Goal: Download file/media

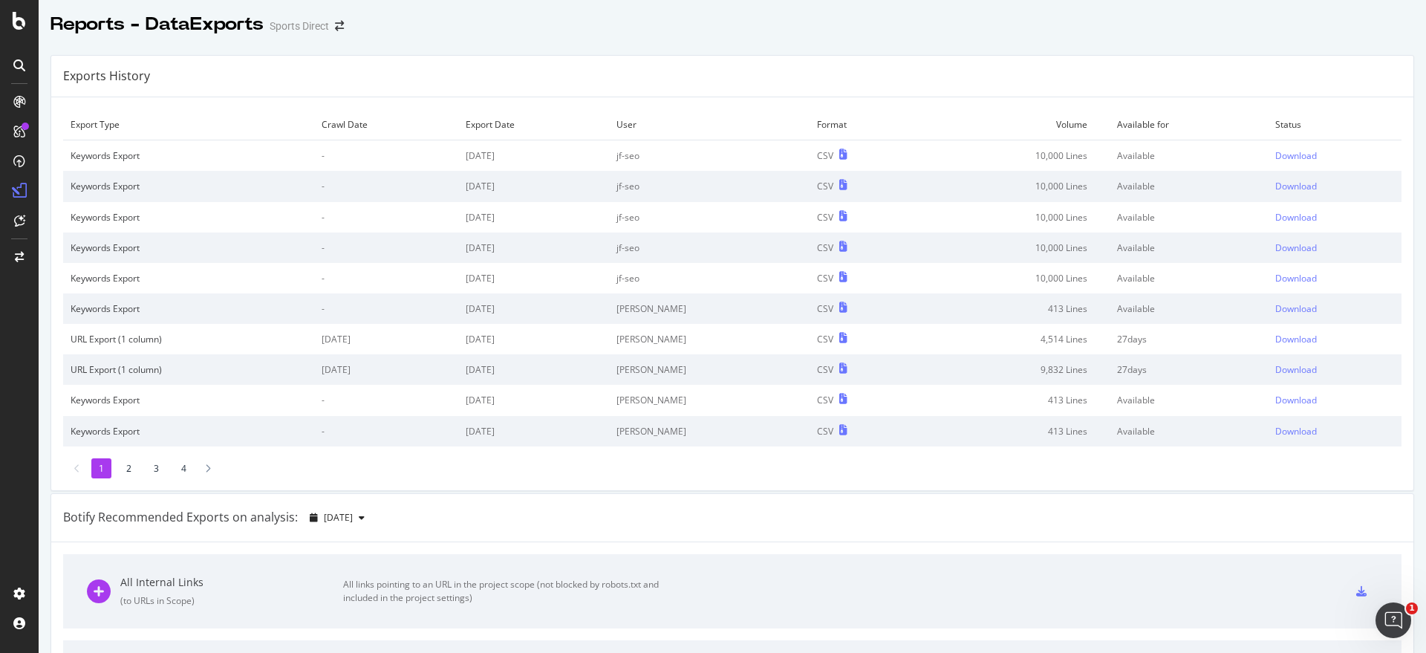
click at [313, 29] on div "Sports Direct" at bounding box center [299, 26] width 59 height 15
click at [336, 28] on icon "arrow-right-arrow-left" at bounding box center [339, 26] width 9 height 10
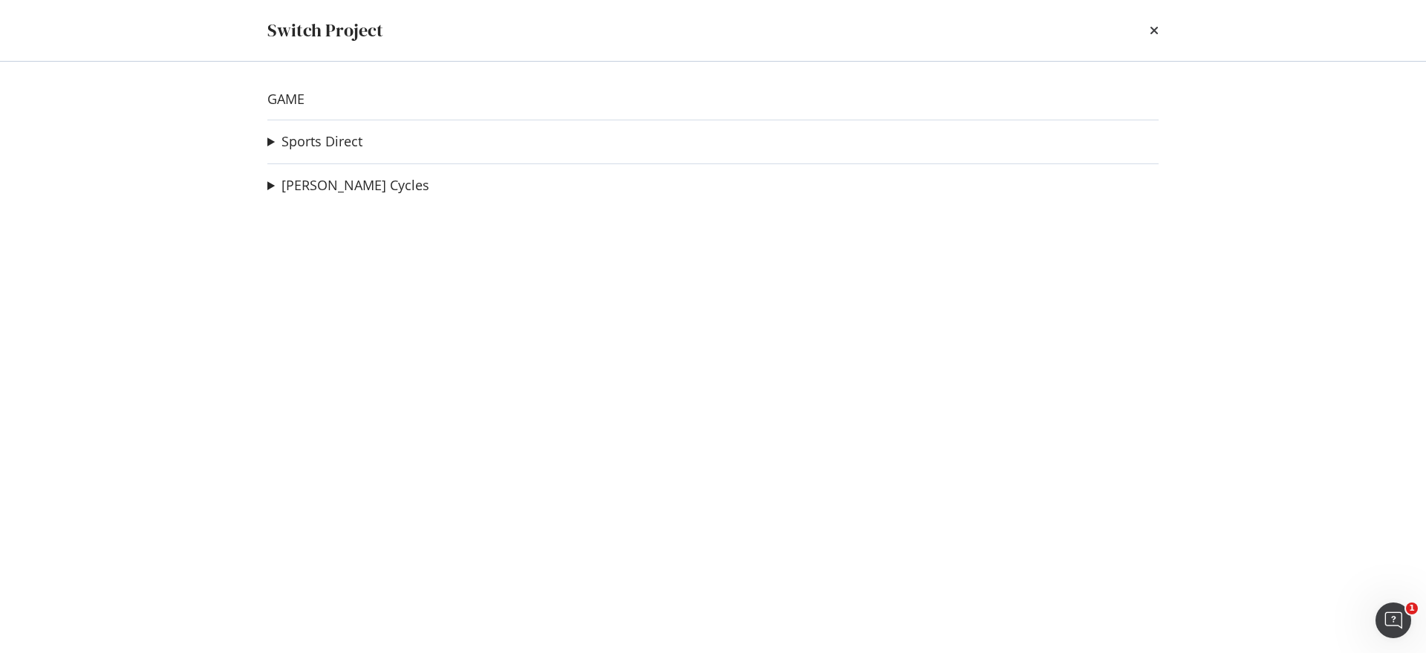
click at [271, 141] on summary "Sports Direct" at bounding box center [314, 141] width 95 height 19
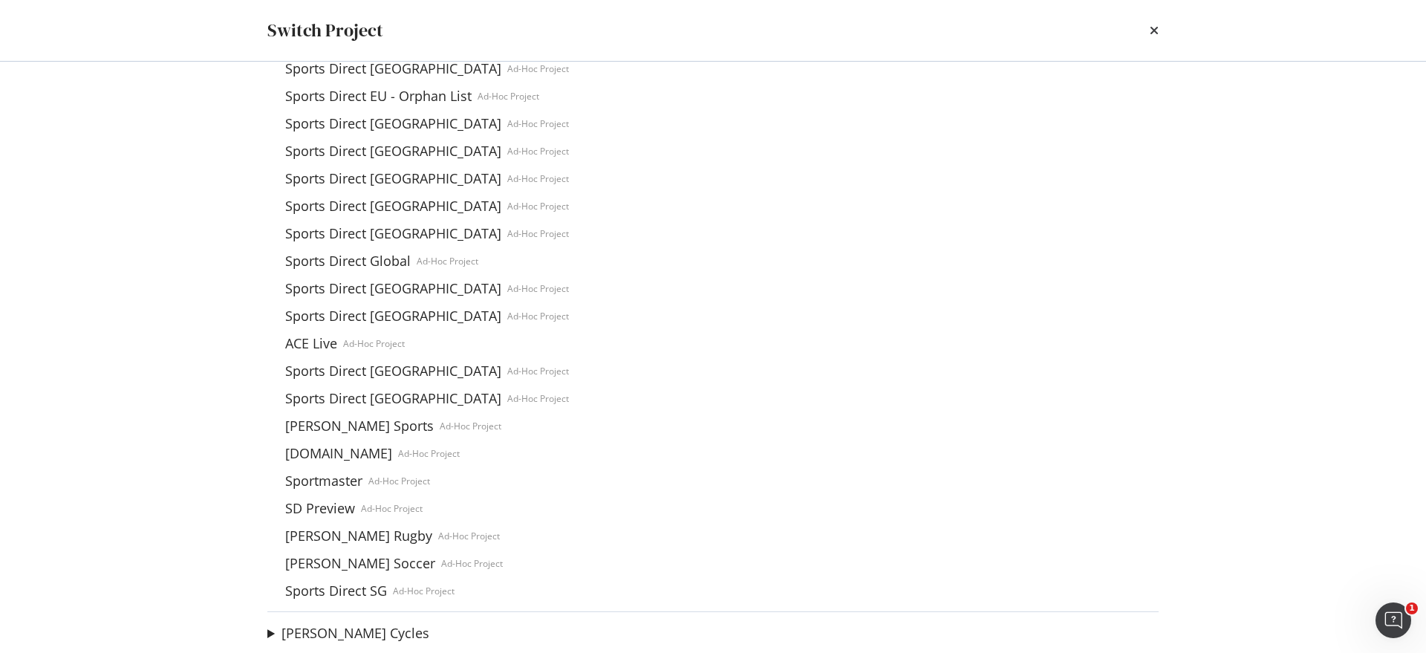
scroll to position [1111, 0]
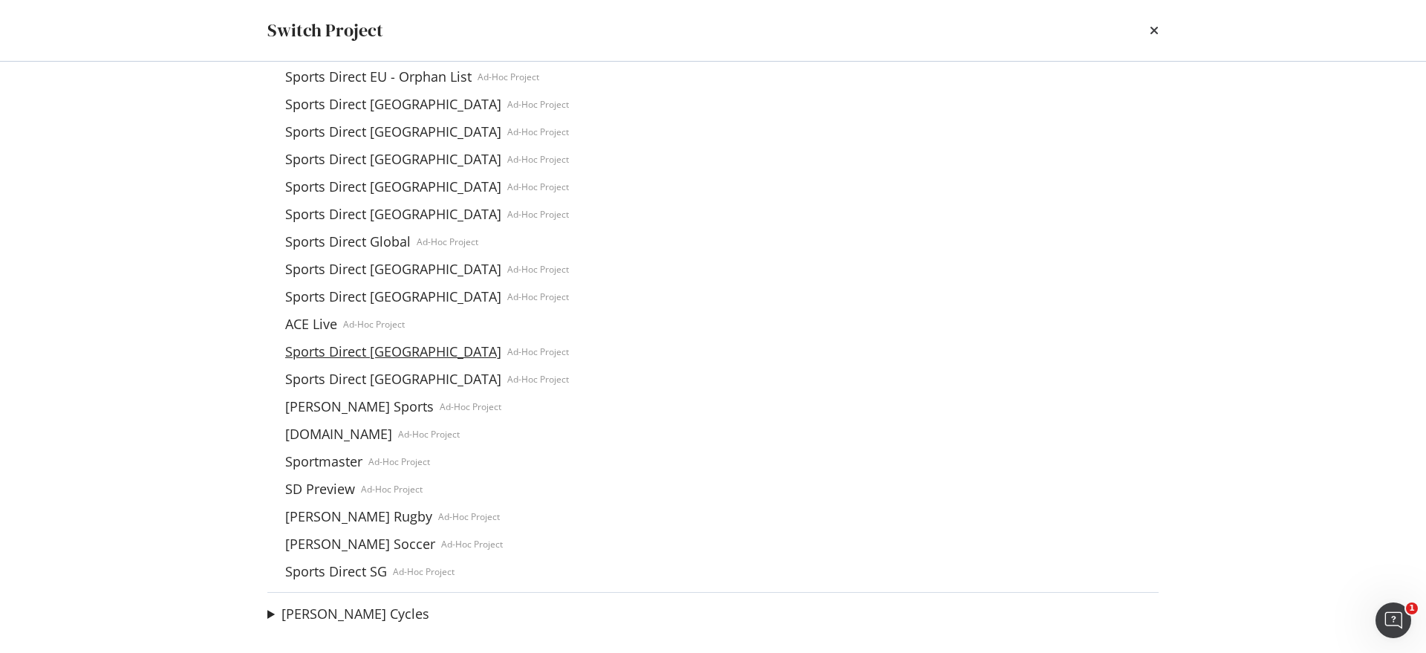
click at [364, 352] on link "Sports Direct France" at bounding box center [393, 352] width 228 height 16
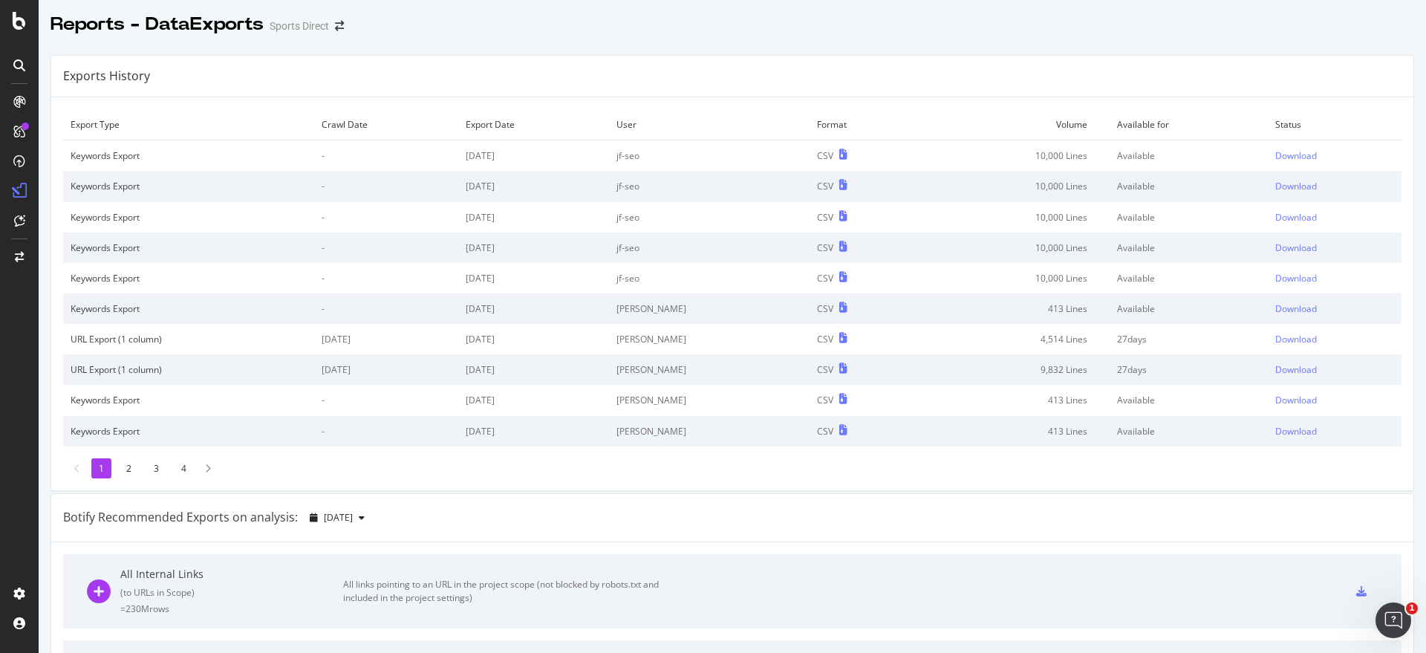
click at [305, 27] on div "Sports Direct" at bounding box center [299, 26] width 59 height 15
click at [333, 27] on span at bounding box center [339, 26] width 21 height 10
click at [341, 29] on icon "arrow-right-arrow-left" at bounding box center [339, 26] width 9 height 10
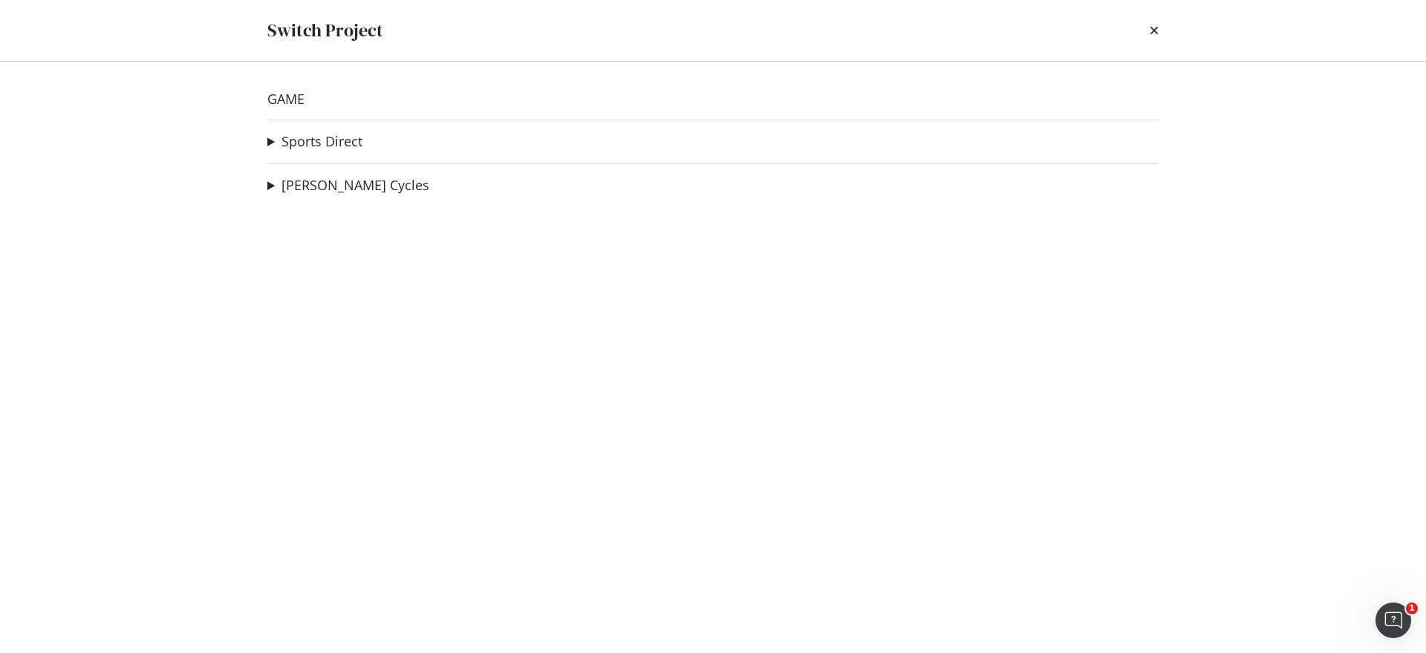
click at [276, 140] on summary "Sports Direct" at bounding box center [314, 141] width 95 height 19
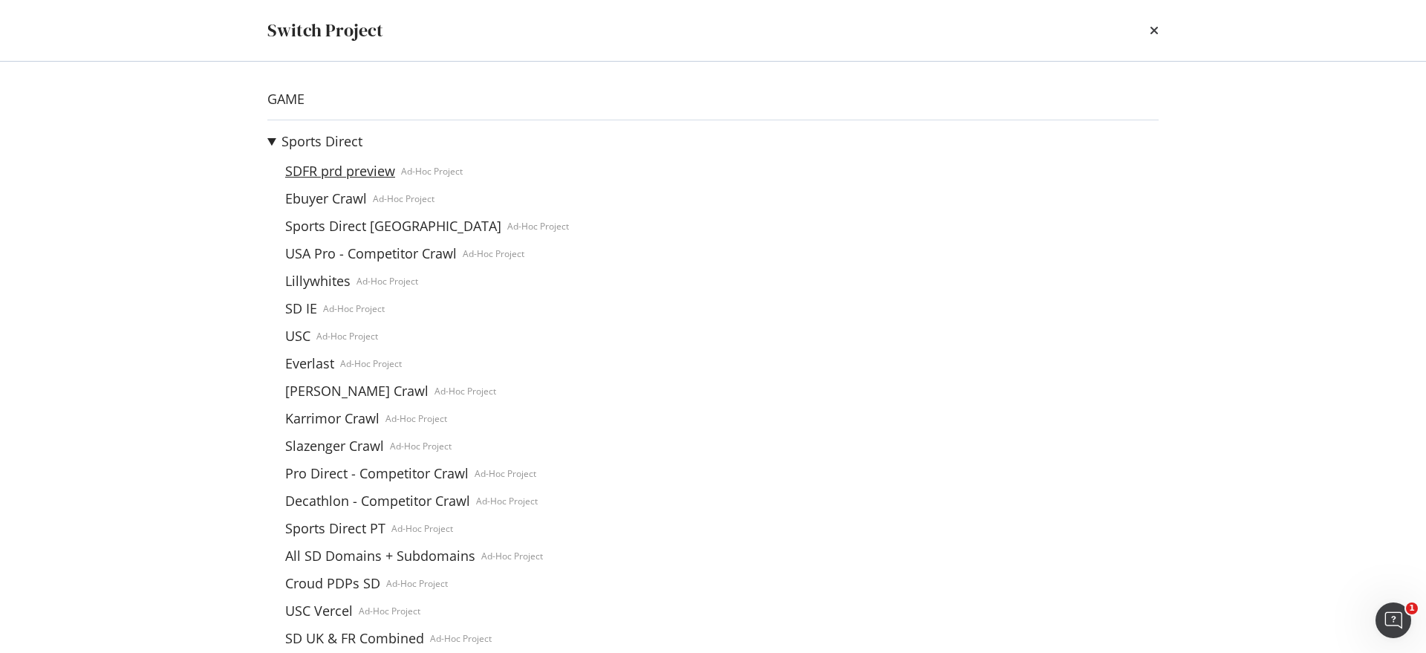
click at [314, 169] on link "SDFR prd preview" at bounding box center [340, 171] width 122 height 16
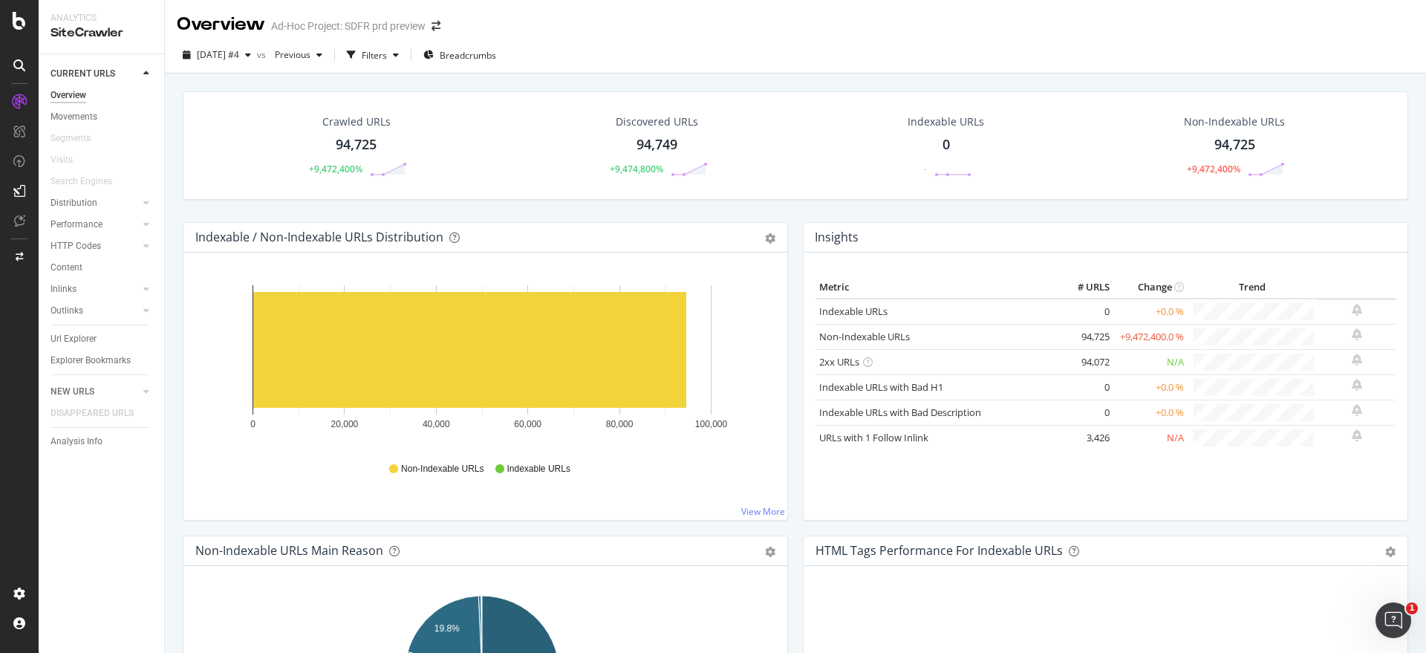
click at [334, 27] on div "Ad-Hoc Project: SDFR prd preview" at bounding box center [348, 26] width 154 height 15
click at [234, 25] on div "Overview" at bounding box center [221, 24] width 88 height 25
click at [446, 27] on span at bounding box center [436, 26] width 21 height 10
click at [440, 26] on icon "arrow-right-arrow-left" at bounding box center [436, 26] width 9 height 10
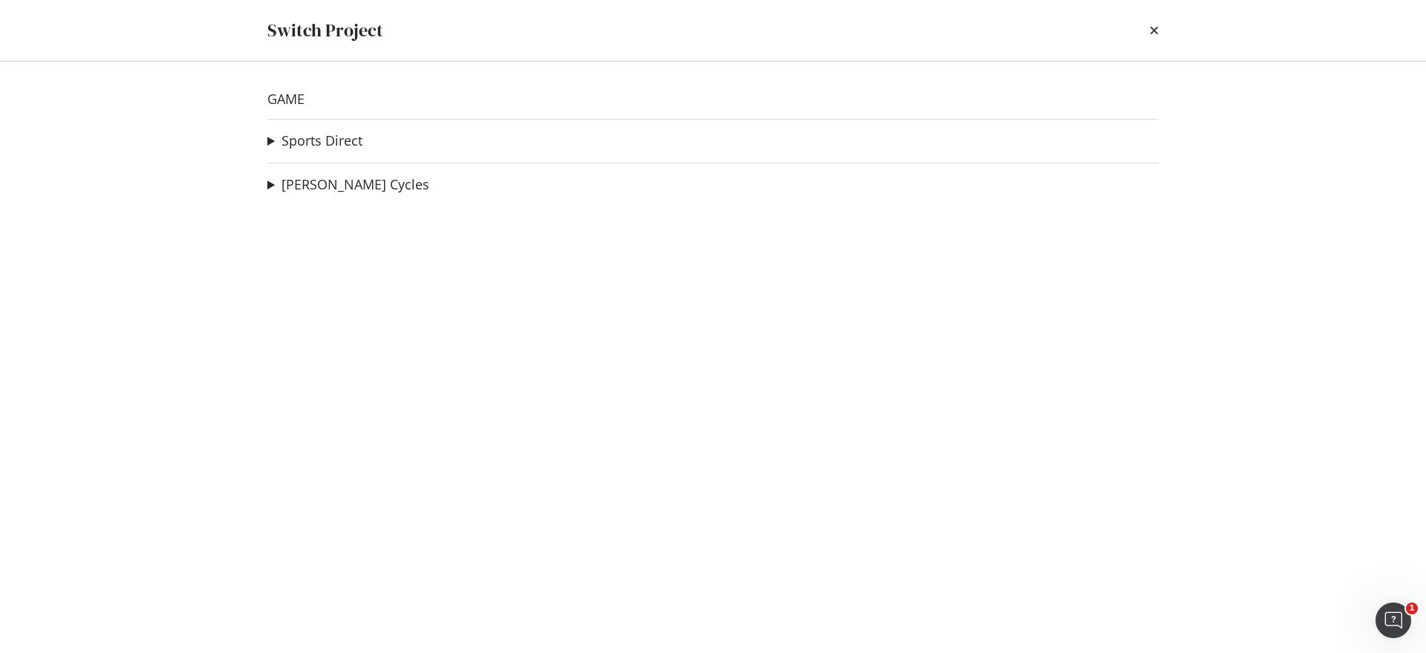
click at [268, 137] on summary "Sports Direct" at bounding box center [314, 140] width 95 height 19
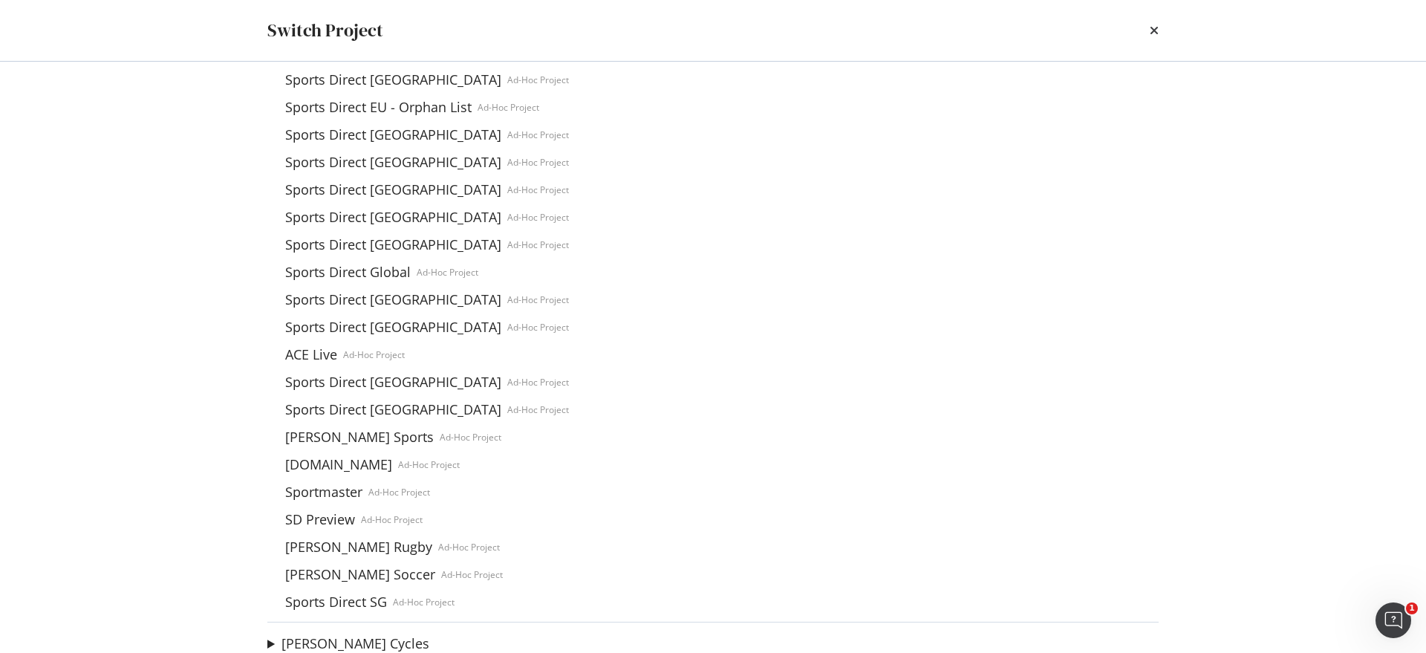
scroll to position [1110, 0]
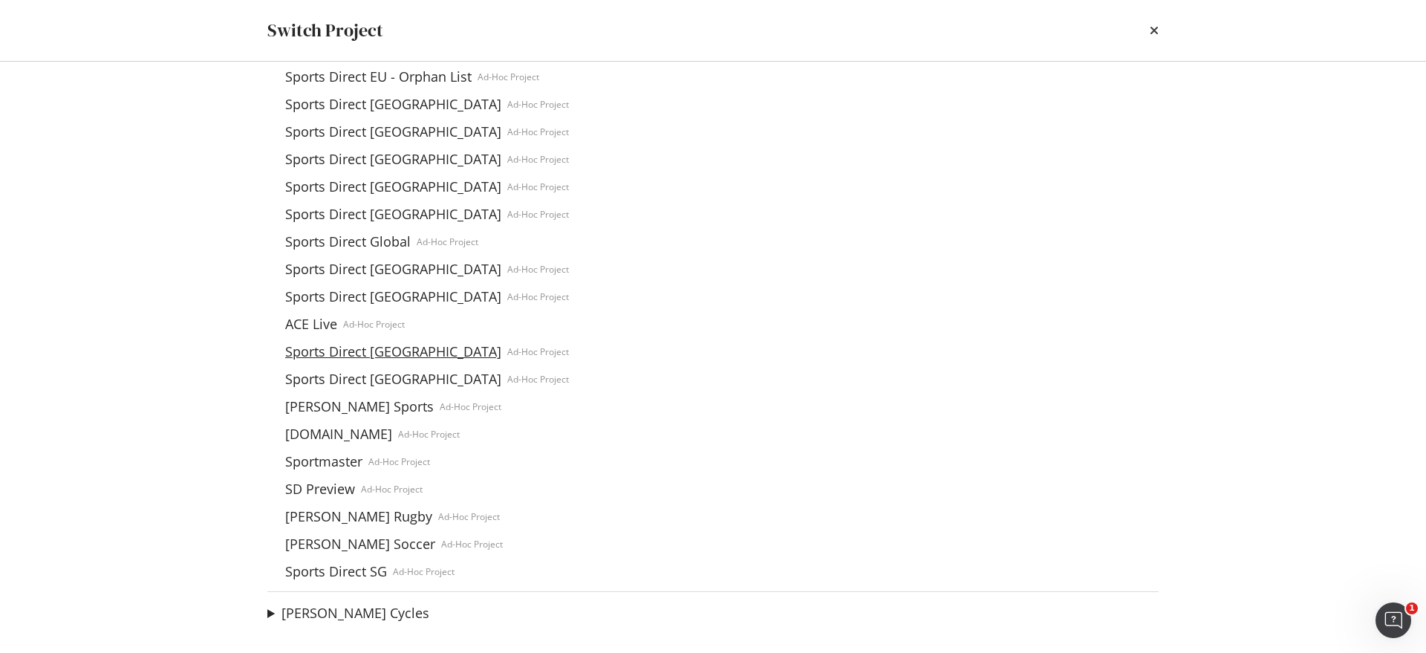
click at [378, 348] on link "Sports Direct France" at bounding box center [393, 352] width 228 height 16
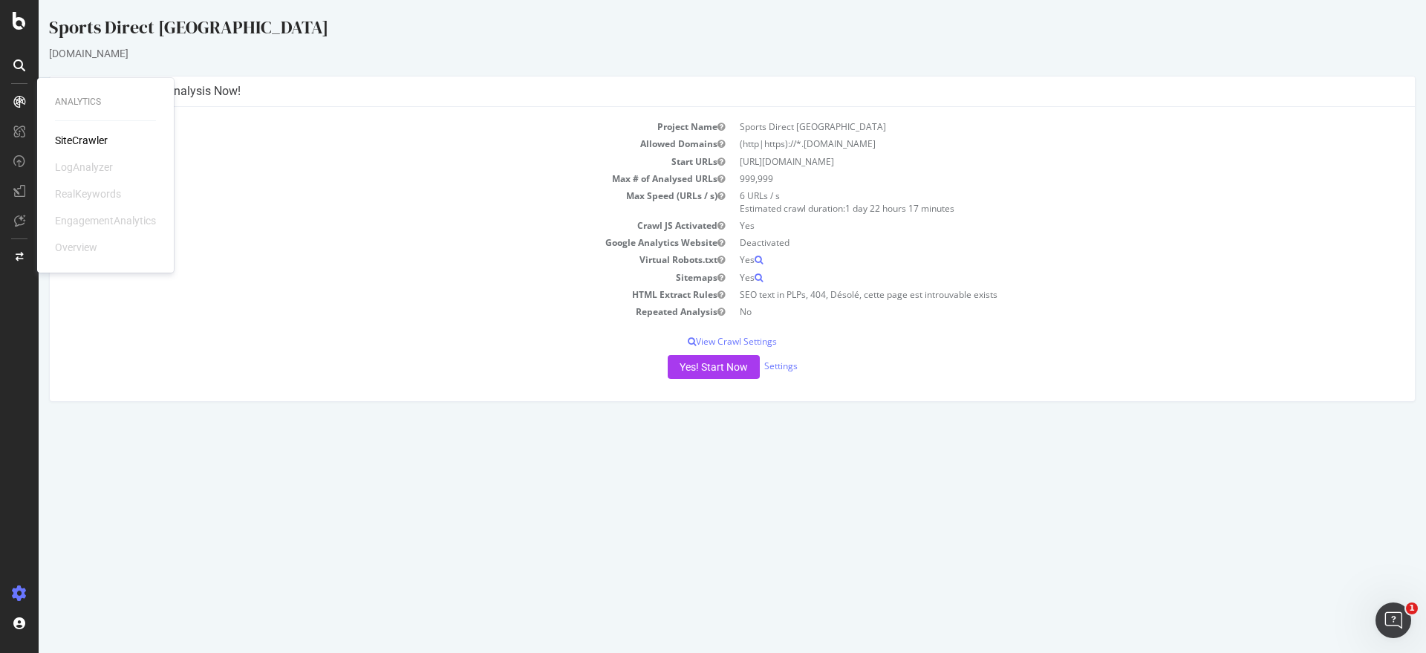
click at [90, 142] on div "SiteCrawler" at bounding box center [81, 140] width 53 height 15
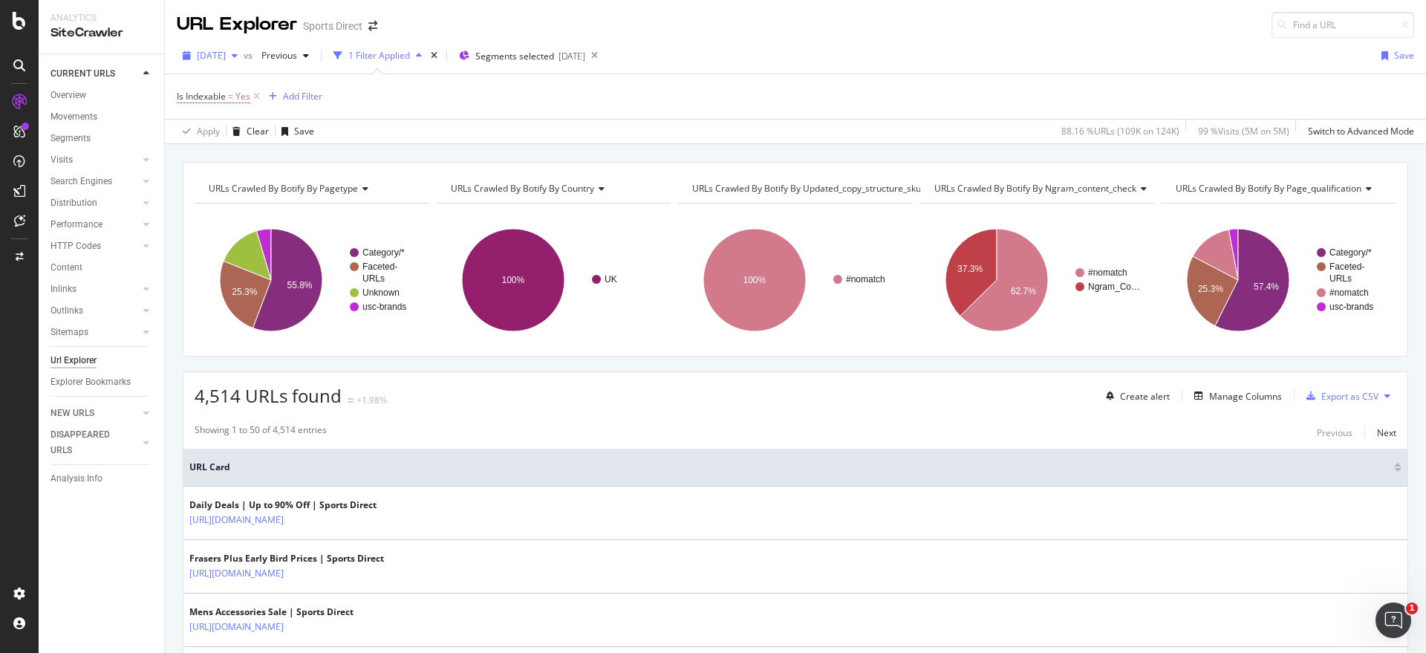
click at [244, 54] on div "button" at bounding box center [235, 55] width 18 height 9
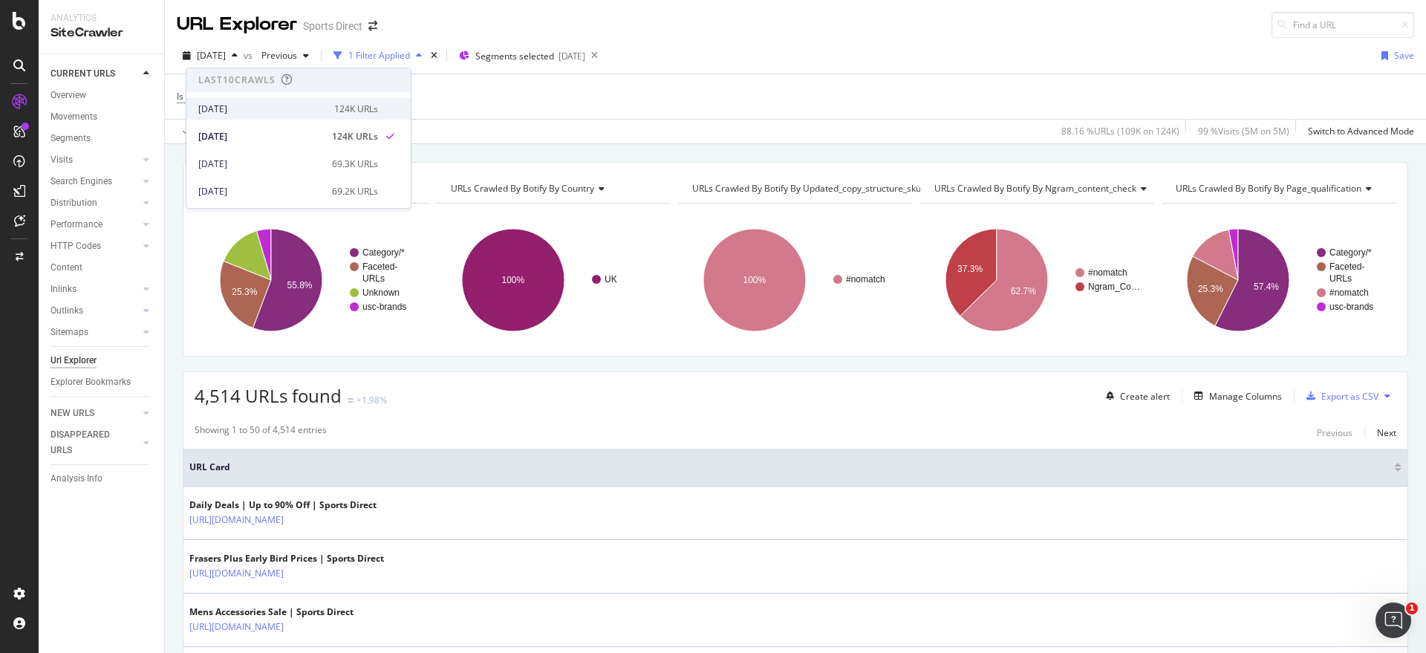
click at [231, 105] on div "[DATE]" at bounding box center [261, 109] width 127 height 13
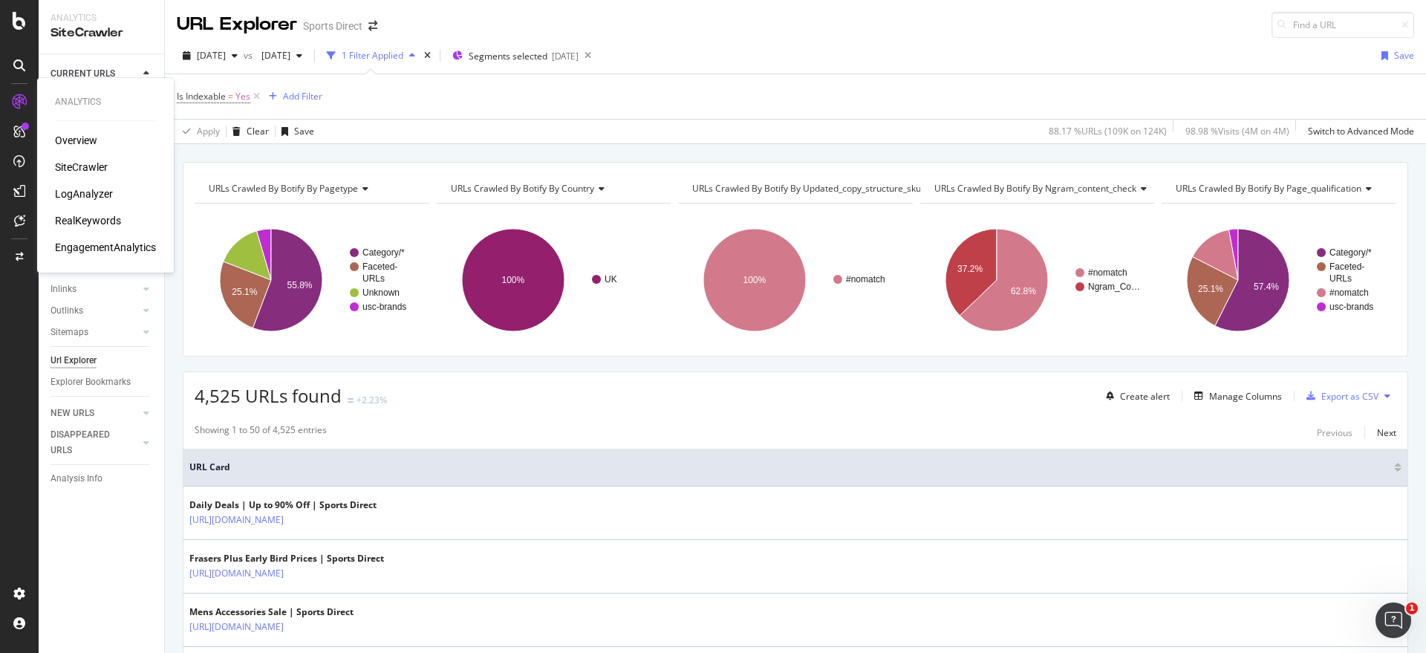
click at [65, 134] on div "Overview" at bounding box center [76, 140] width 42 height 15
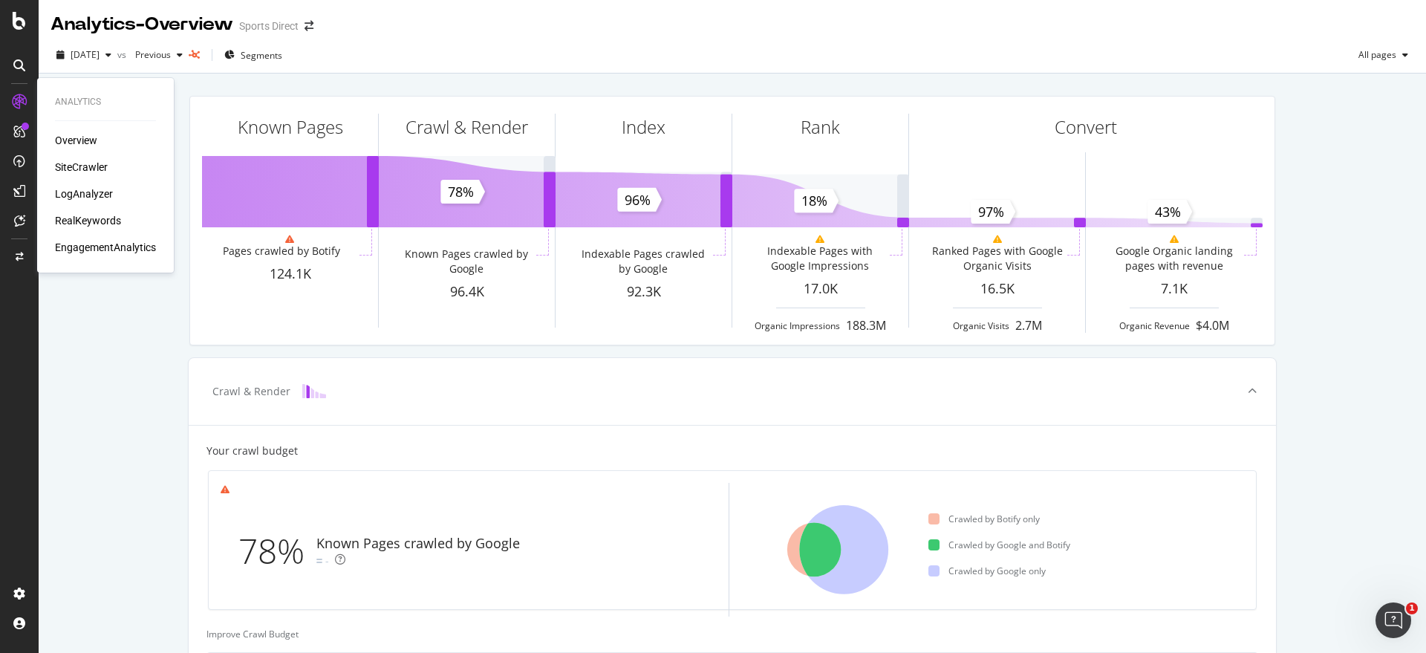
click at [85, 162] on div "SiteCrawler" at bounding box center [81, 167] width 53 height 15
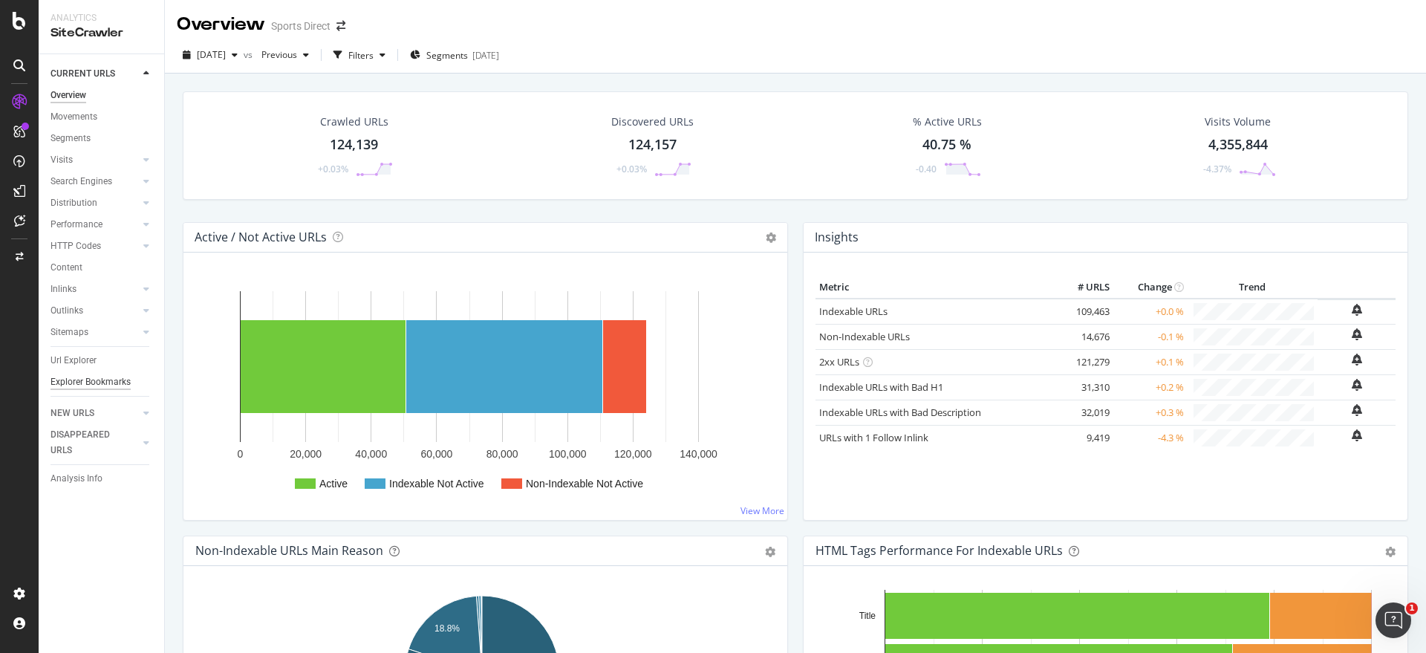
click at [63, 374] on div "Explorer Bookmarks" at bounding box center [91, 382] width 80 height 16
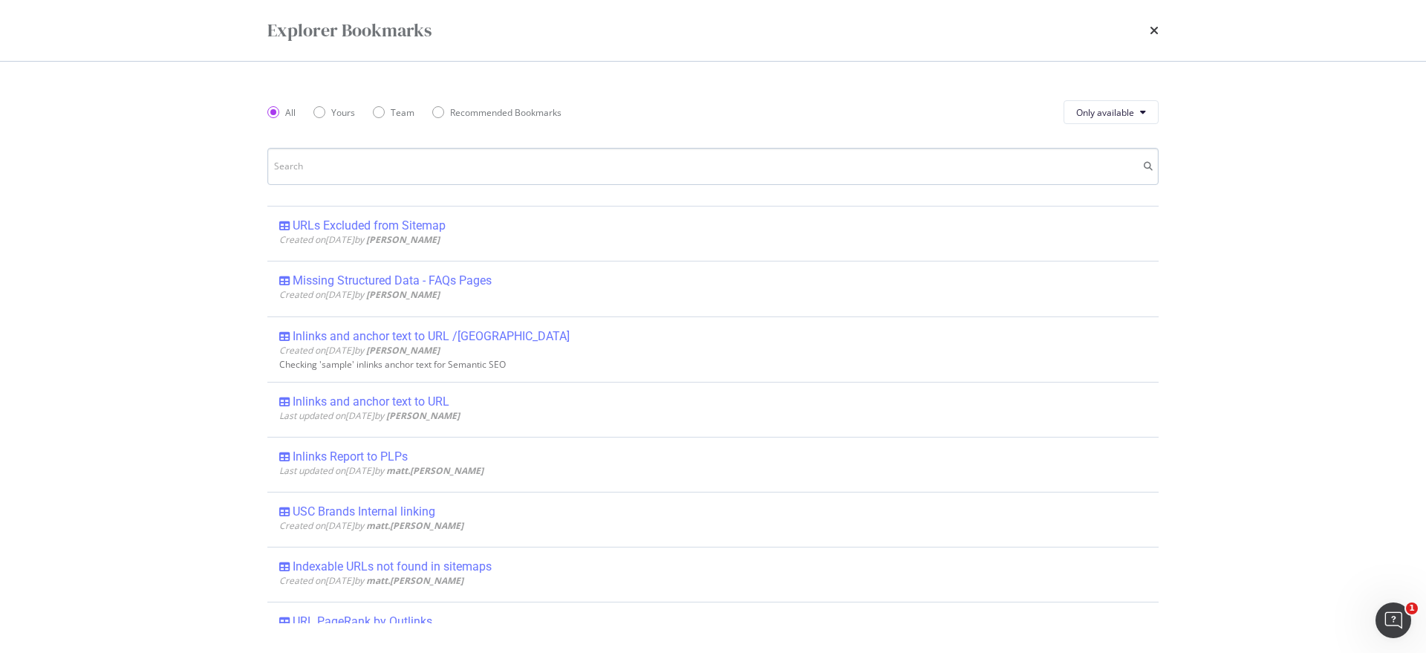
click at [310, 167] on input "modal" at bounding box center [712, 166] width 891 height 37
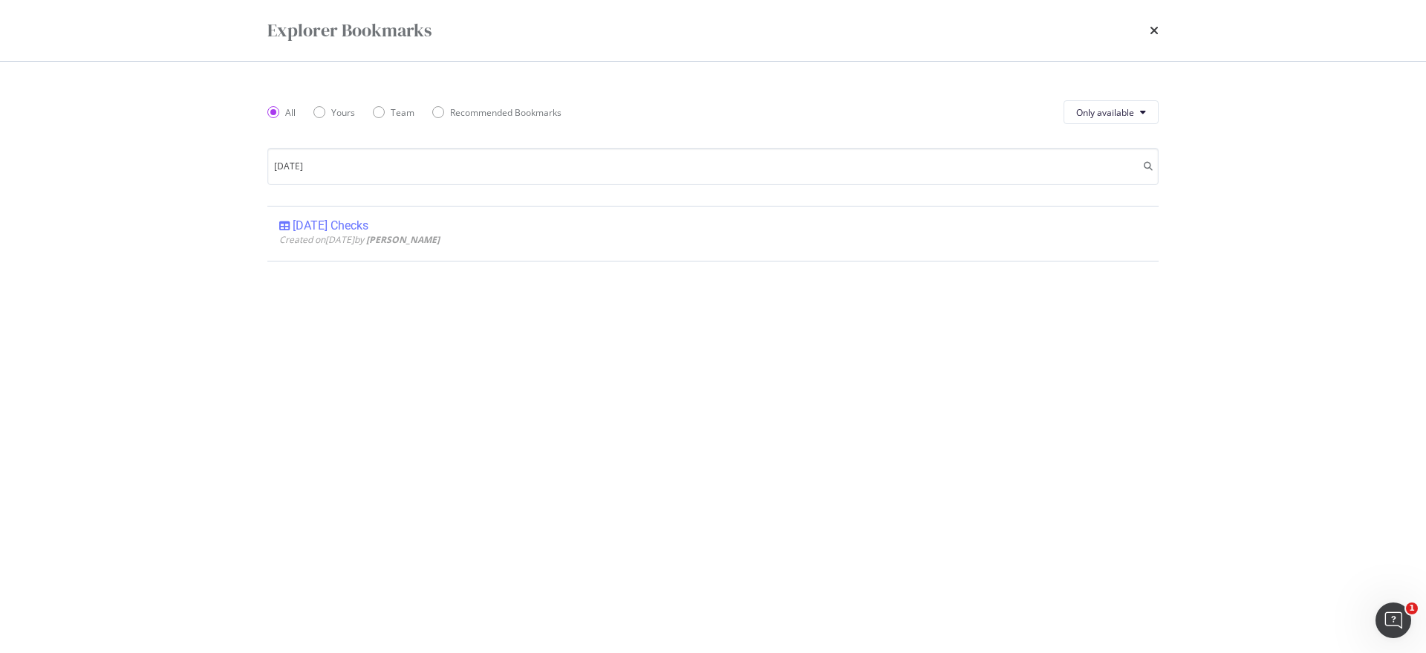
type input "[DATE]"
click at [140, 185] on div "Explorer Bookmarks All Yours Team Recommended Bookmarks Only available [DATE] […" at bounding box center [713, 326] width 1426 height 653
click at [189, 362] on div "Explorer Bookmarks All Yours Team Recommended Bookmarks Only available [DATE] […" at bounding box center [713, 326] width 1426 height 653
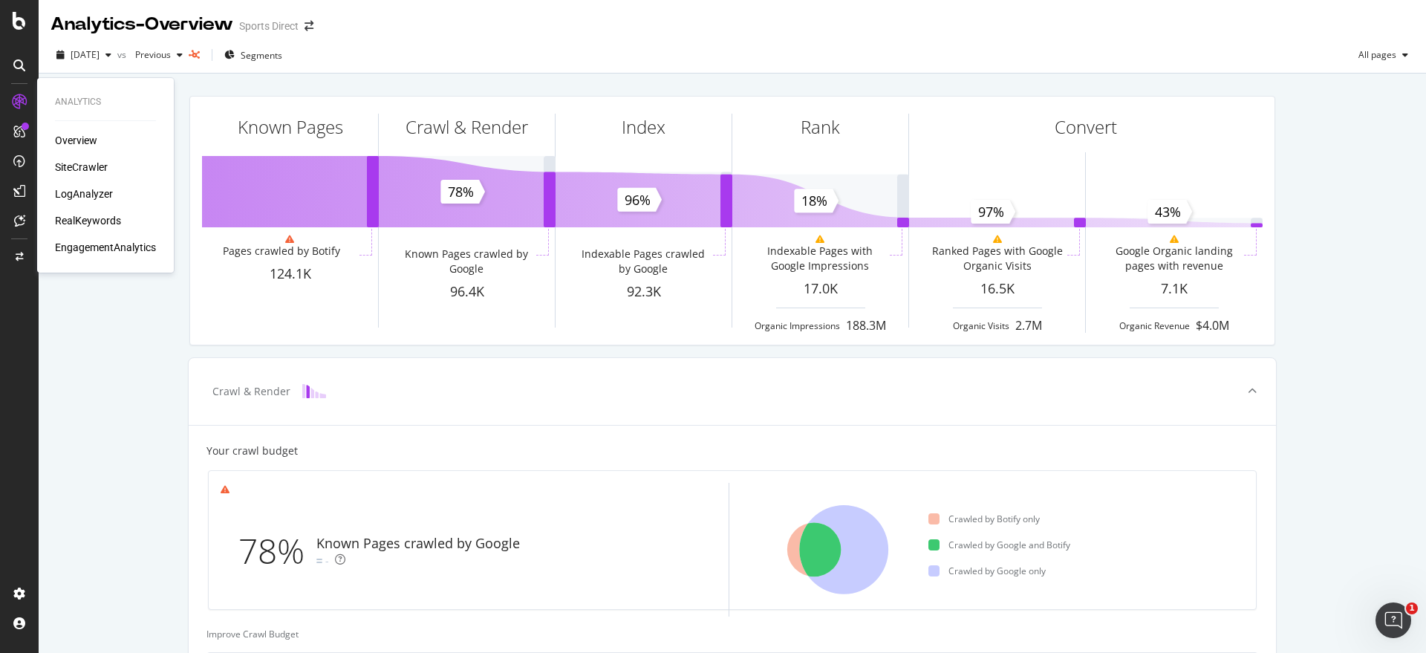
click at [82, 163] on div "SiteCrawler" at bounding box center [81, 167] width 53 height 15
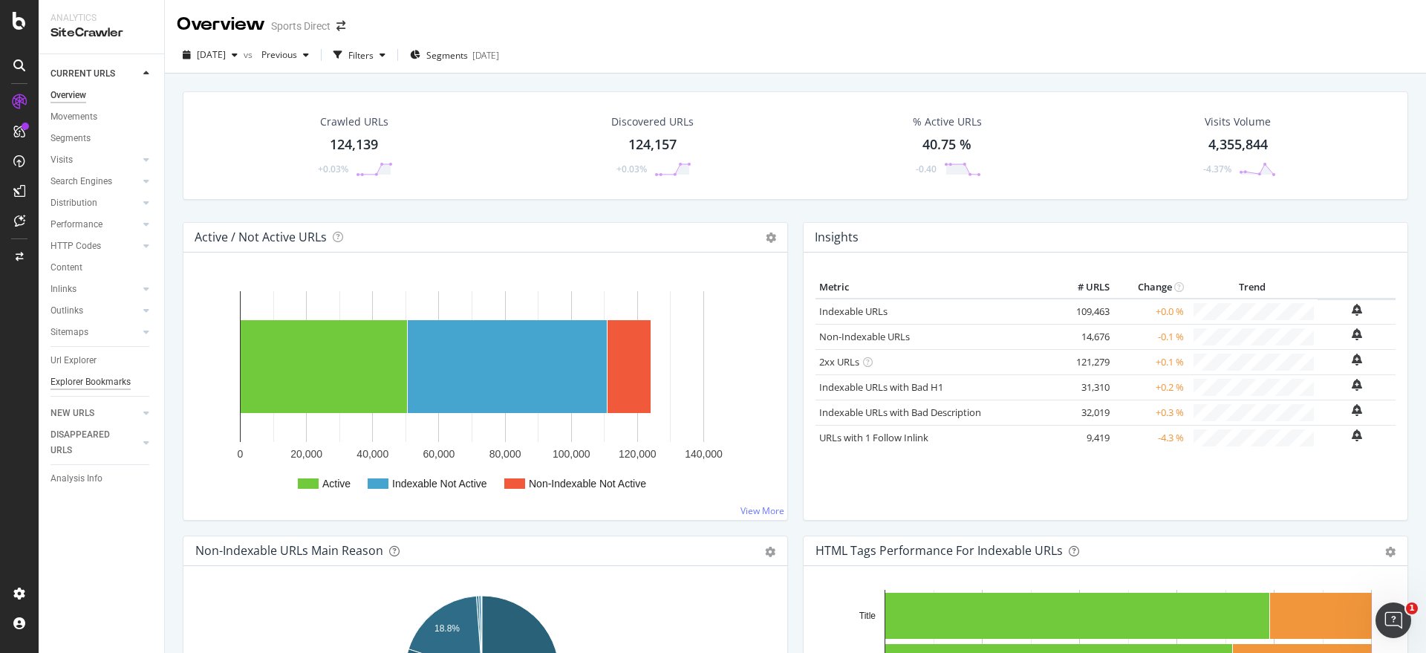
click at [77, 381] on div "Explorer Bookmarks" at bounding box center [91, 382] width 80 height 16
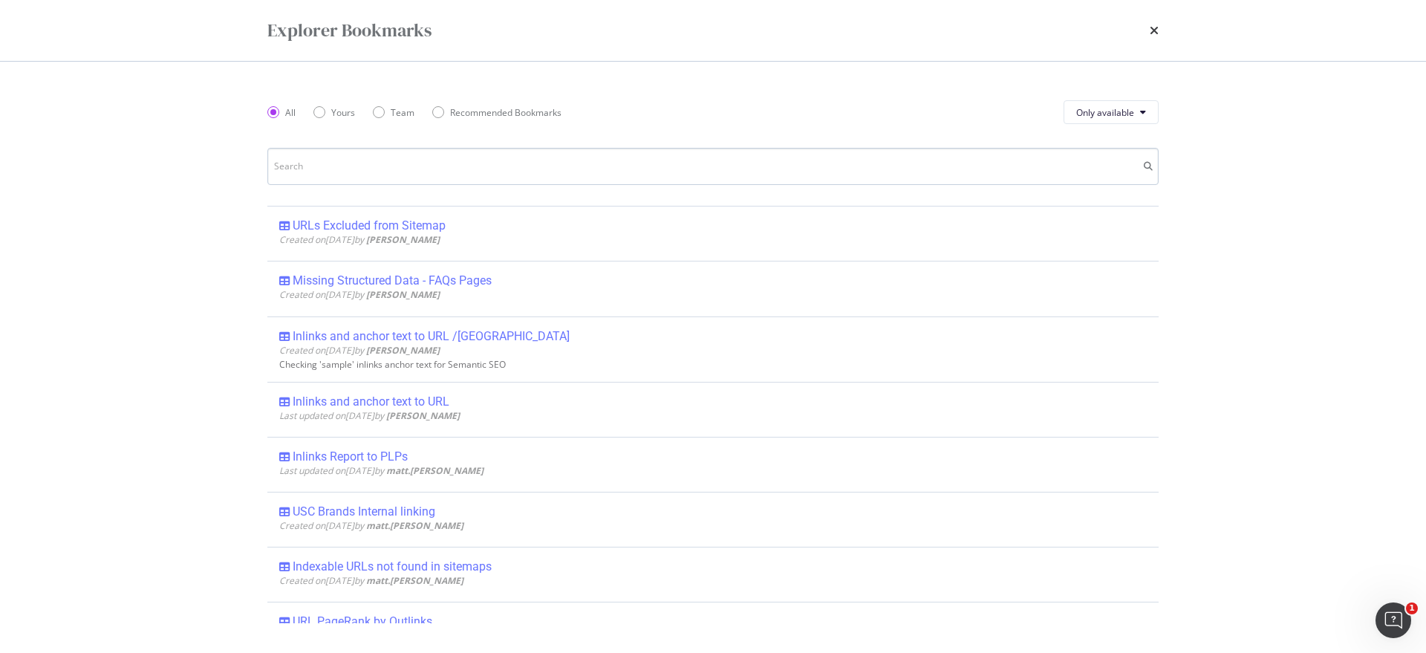
click at [337, 170] on input "modal" at bounding box center [712, 166] width 891 height 37
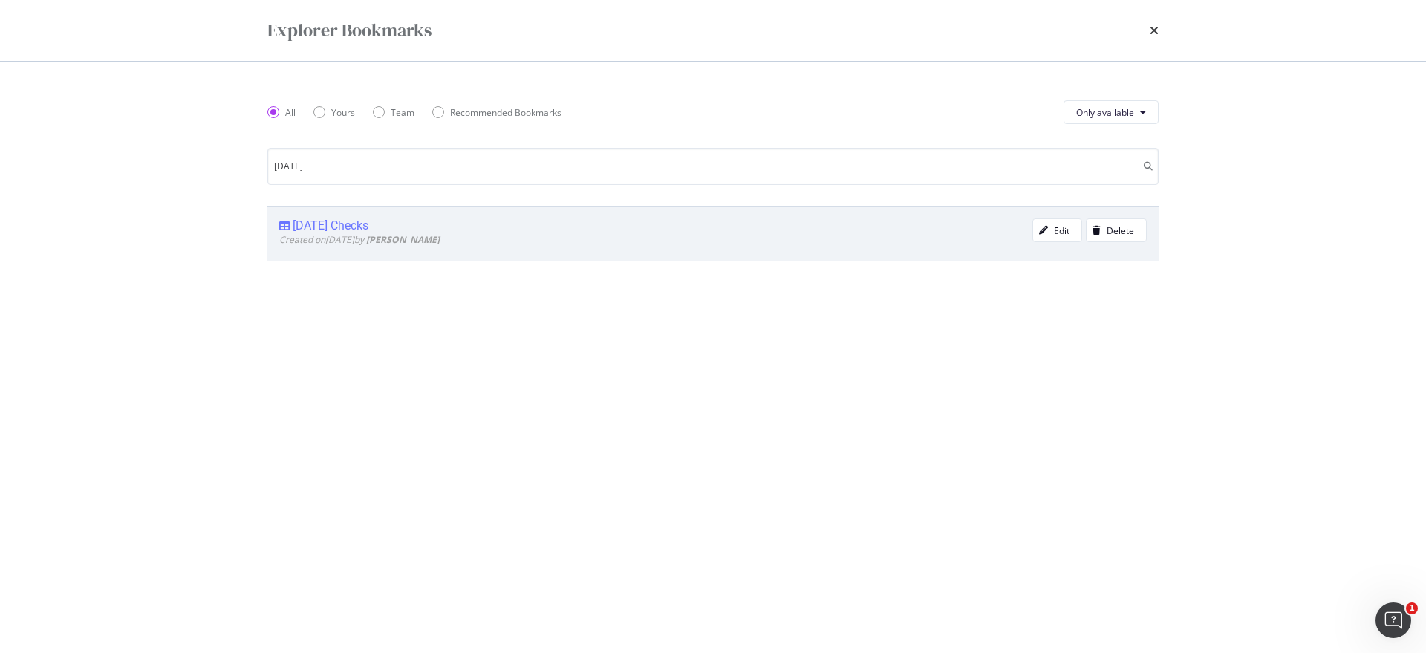
type input "[DATE]"
click at [320, 221] on div "[DATE] Checks" at bounding box center [331, 225] width 76 height 15
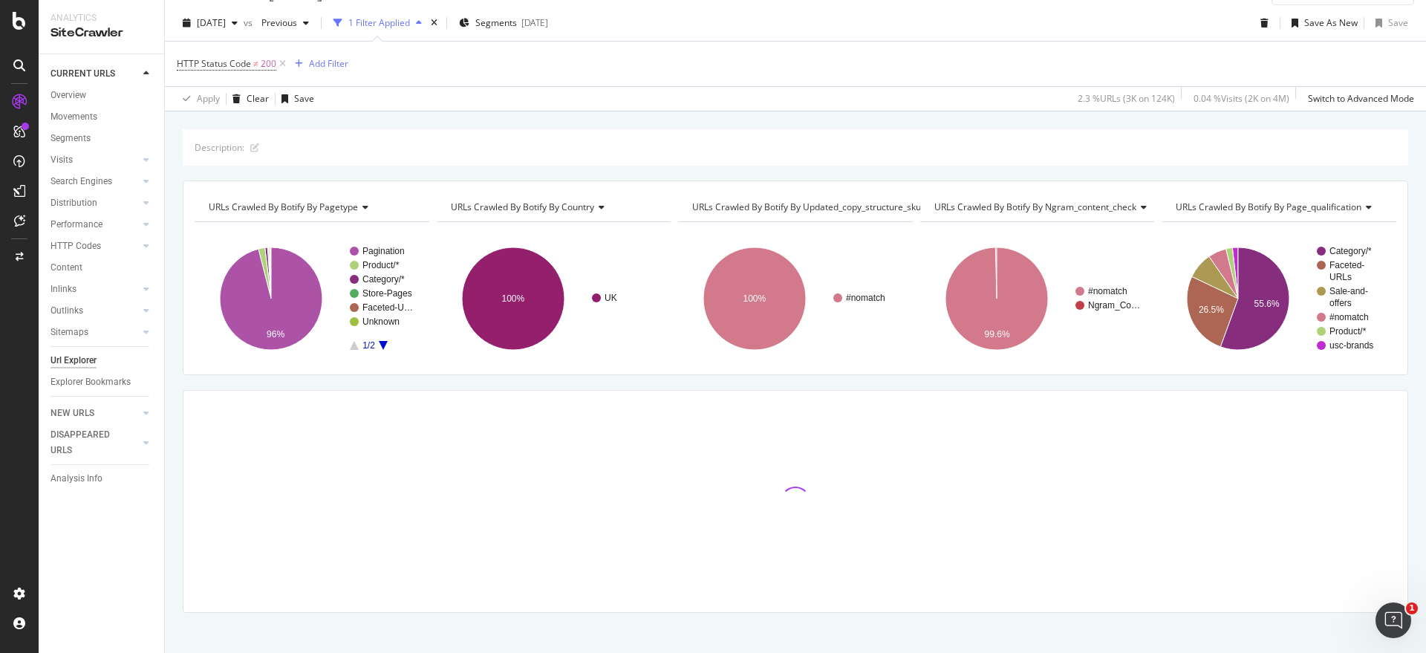
scroll to position [45, 0]
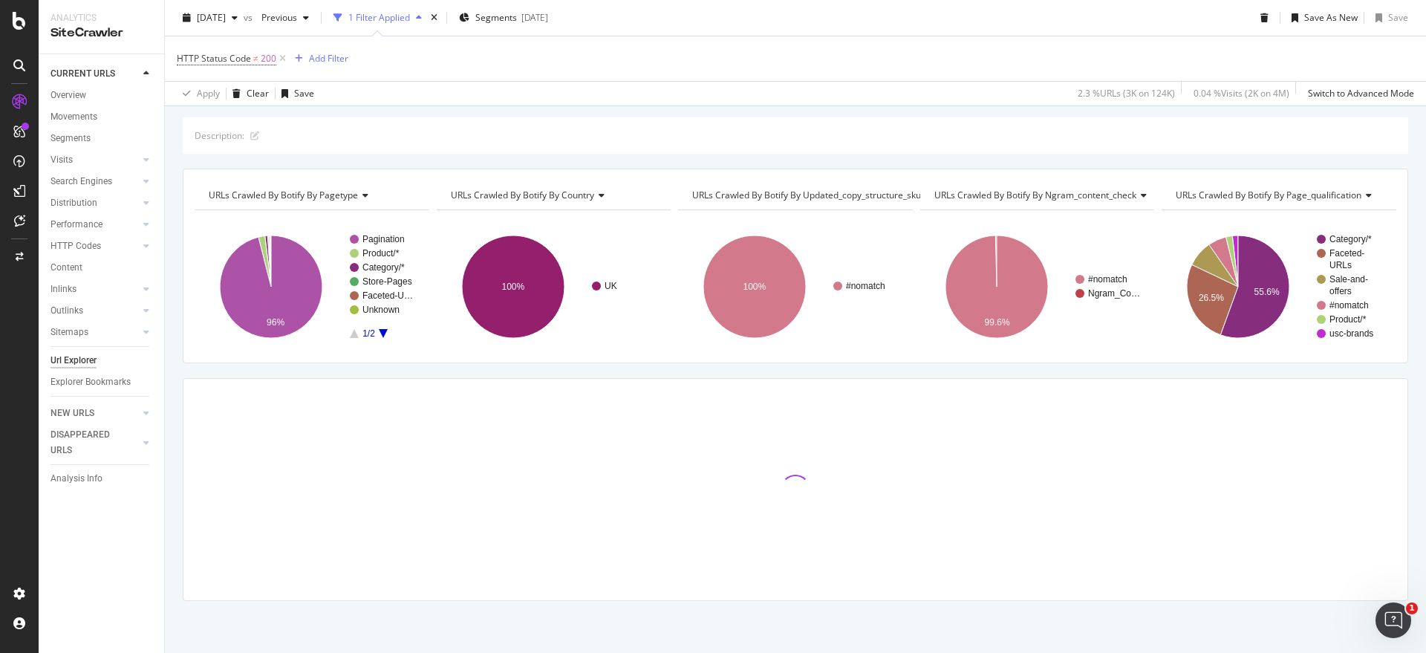
click at [785, 485] on span at bounding box center [795, 490] width 38 height 38
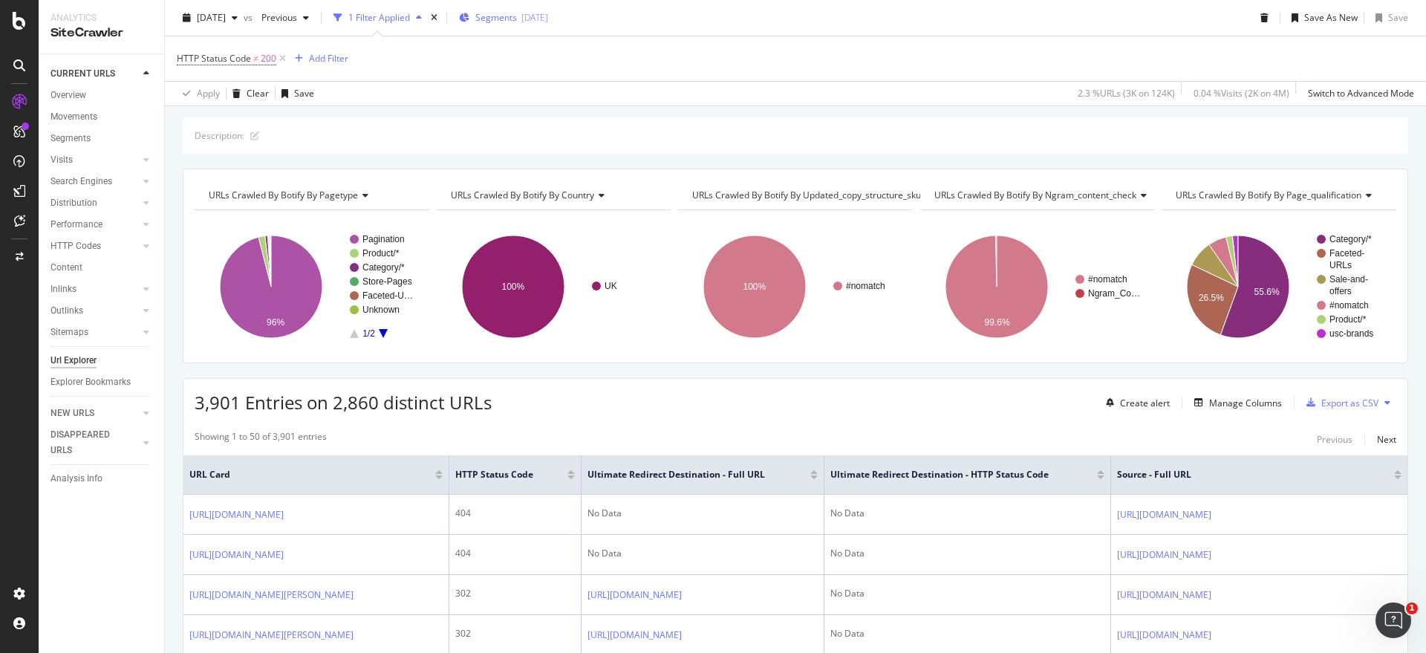
click at [517, 16] on span "Segments" at bounding box center [496, 17] width 42 height 13
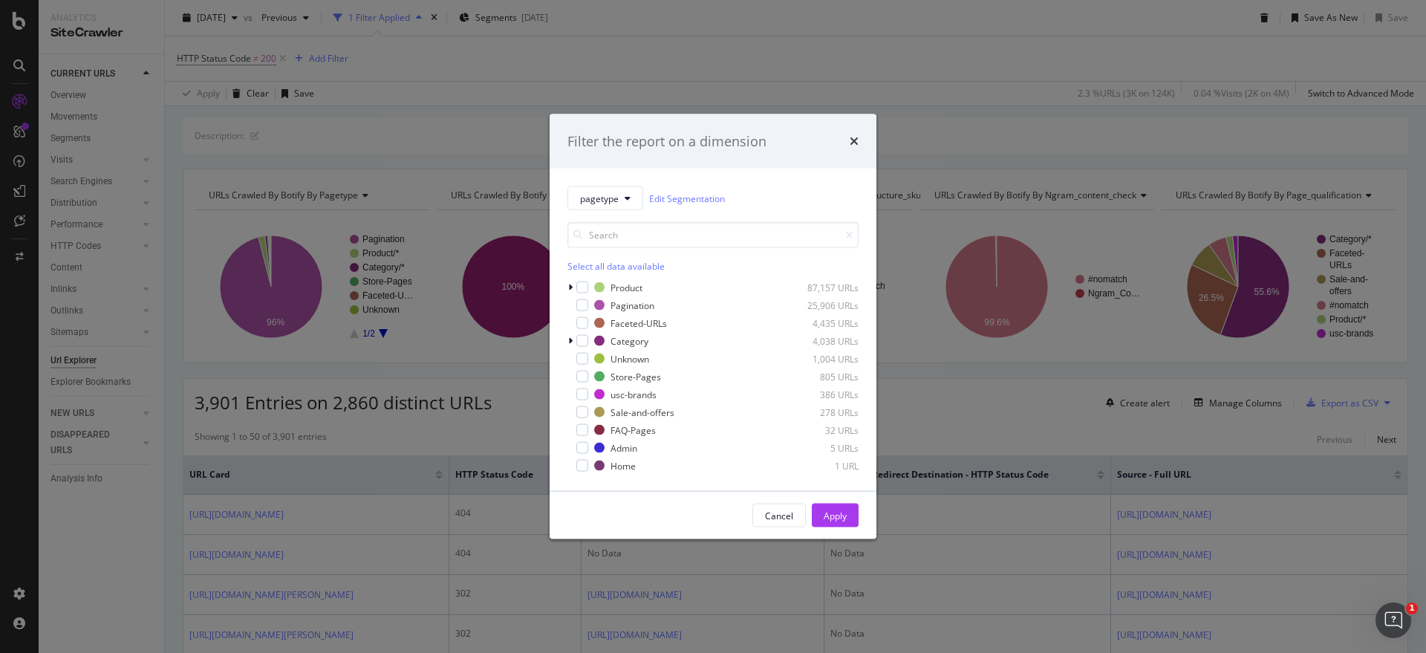
click at [608, 261] on div "Select all data available" at bounding box center [712, 266] width 291 height 13
click at [579, 284] on icon "modal" at bounding box center [582, 287] width 7 height 7
click at [843, 513] on div "Apply" at bounding box center [835, 515] width 23 height 13
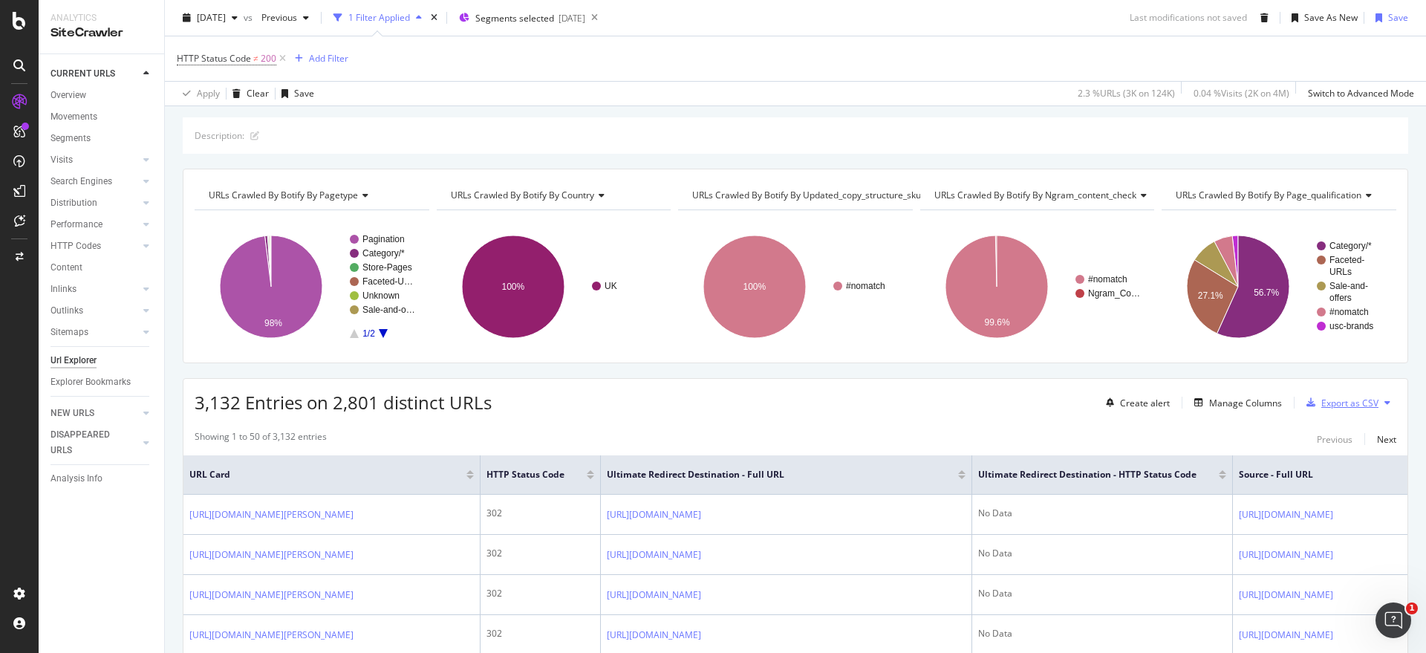
click at [1343, 402] on div "Export as CSV" at bounding box center [1349, 403] width 57 height 13
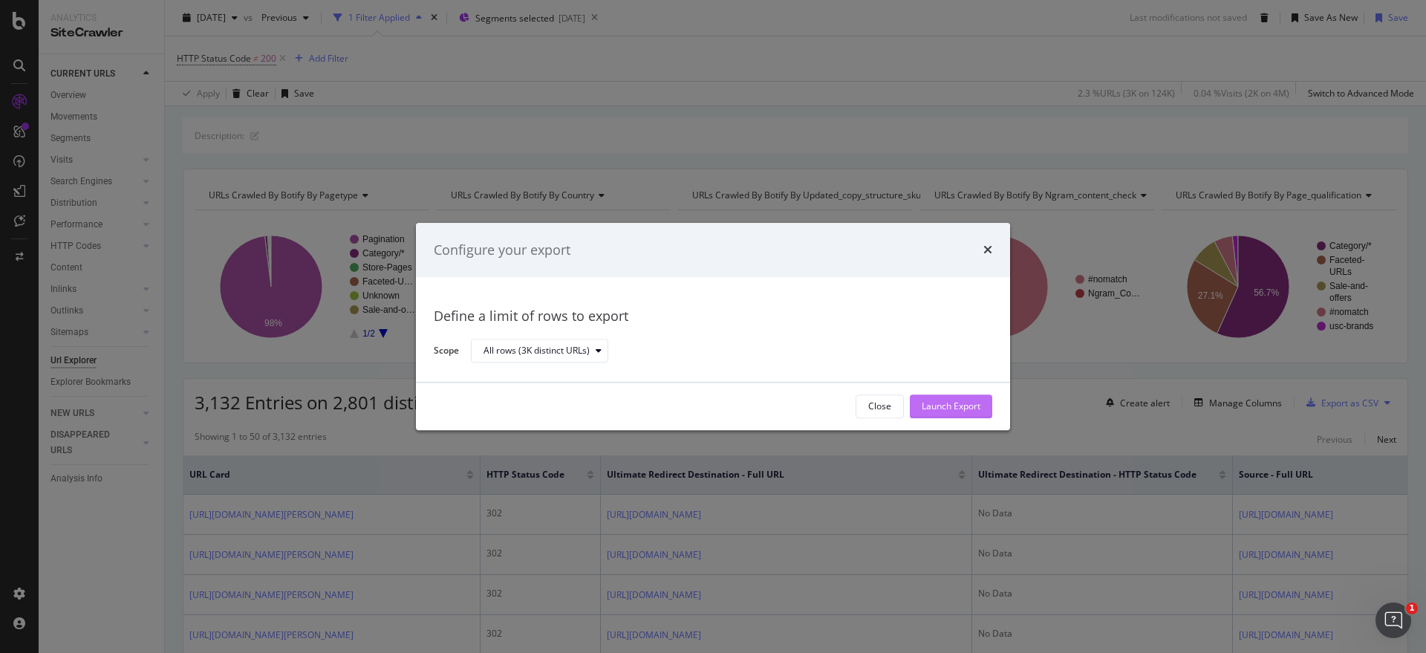
click at [954, 409] on div "Launch Export" at bounding box center [951, 406] width 59 height 13
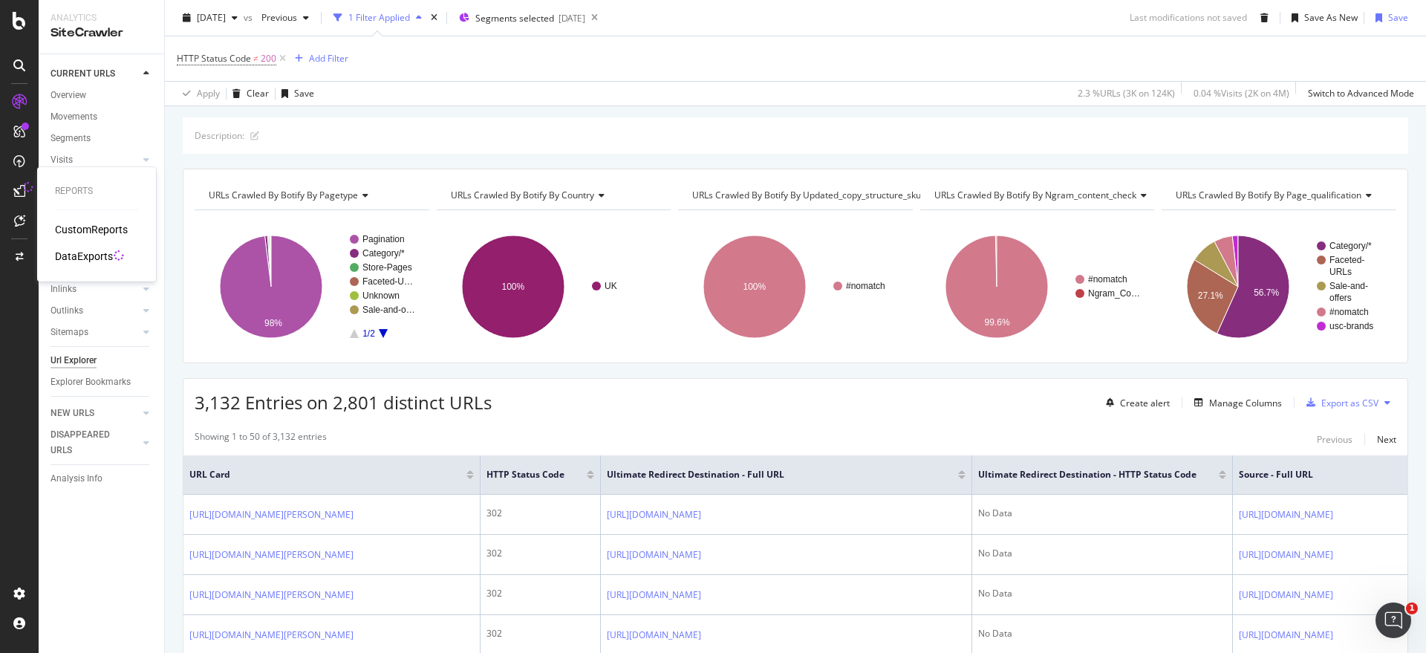
click at [92, 258] on div "DataExports" at bounding box center [84, 256] width 58 height 15
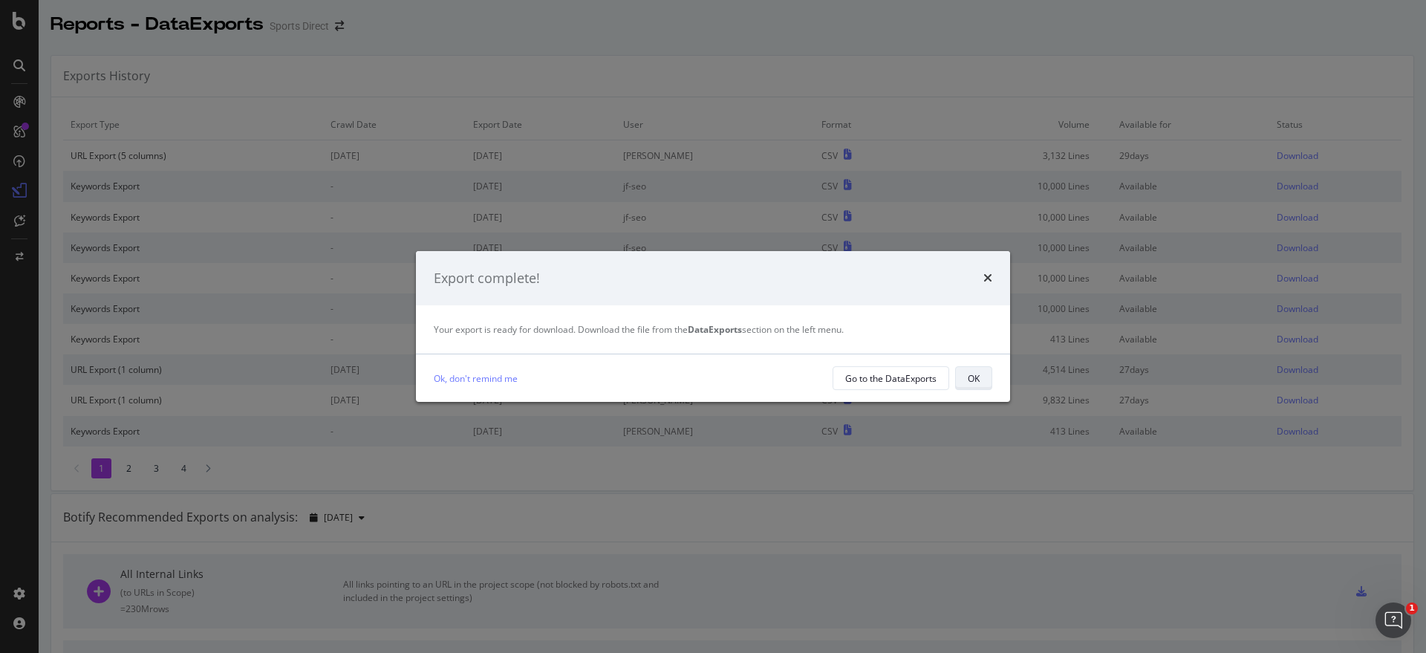
click at [975, 380] on div "OK" at bounding box center [974, 378] width 12 height 13
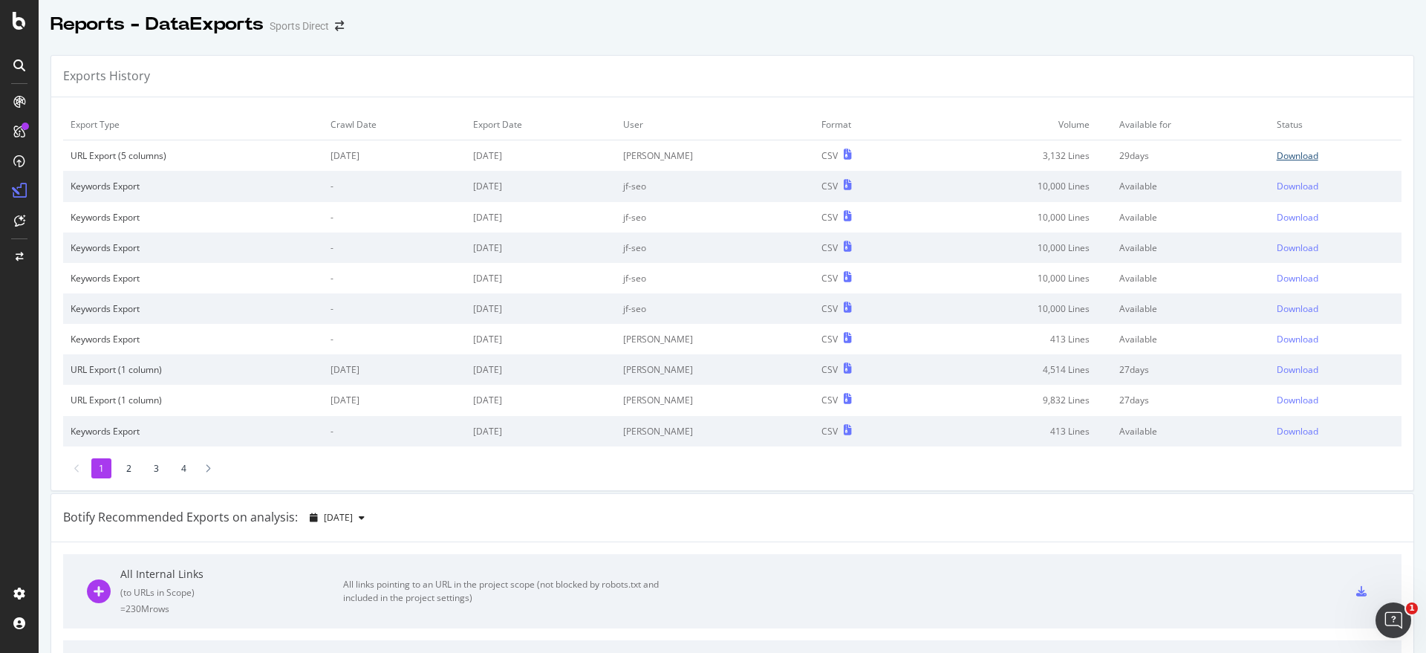
click at [1277, 159] on div "Download" at bounding box center [1298, 155] width 42 height 13
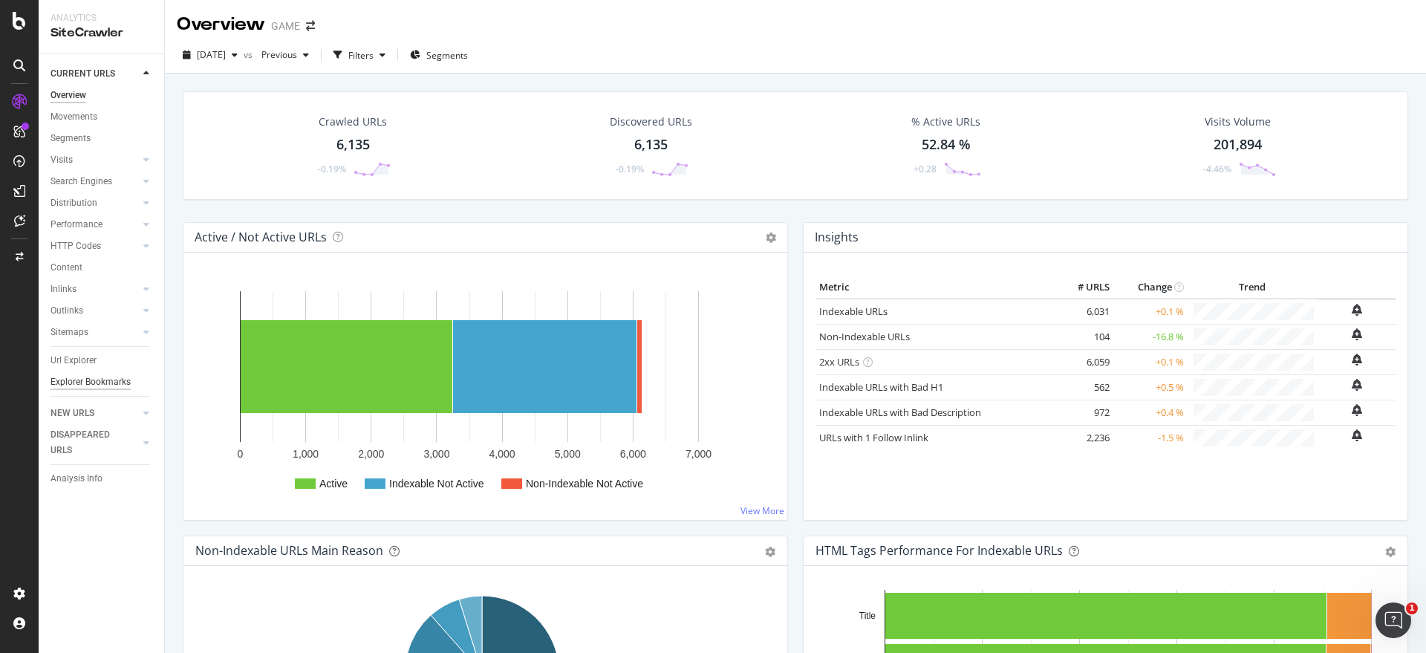
click at [86, 375] on div "Explorer Bookmarks" at bounding box center [91, 382] width 80 height 16
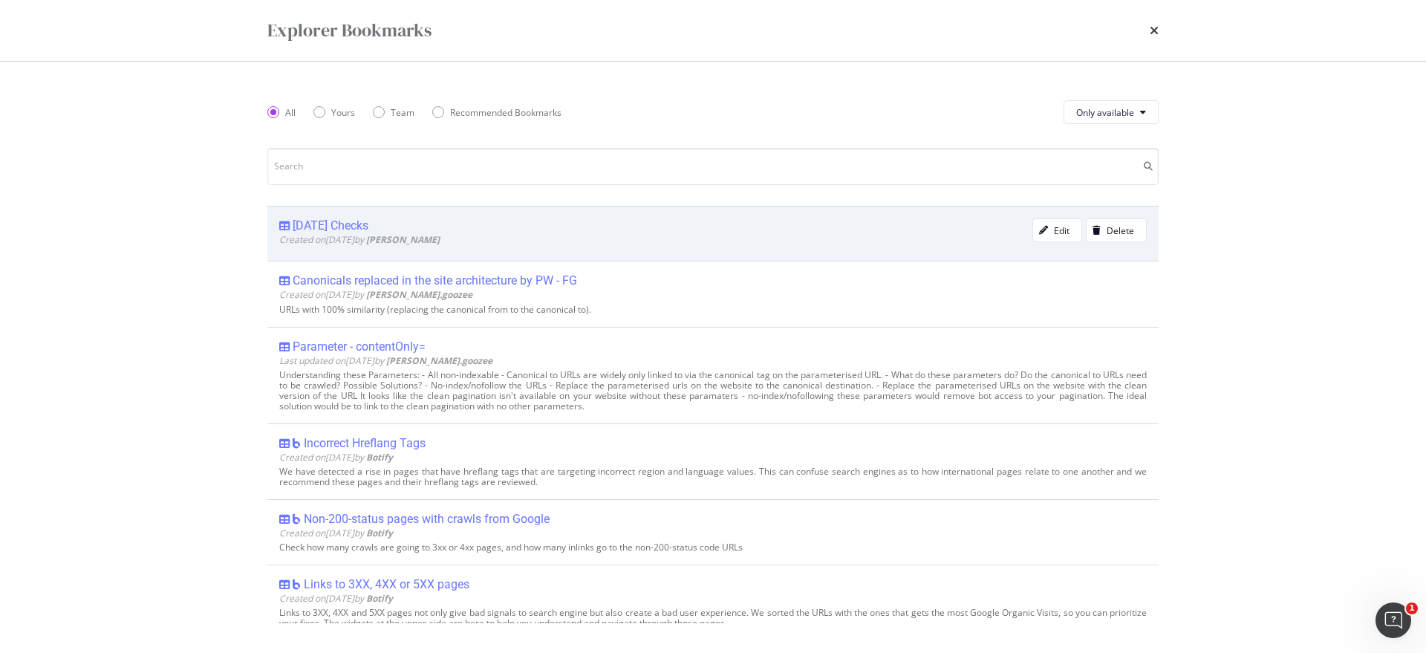
click at [340, 224] on div "[DATE] Checks" at bounding box center [331, 225] width 76 height 15
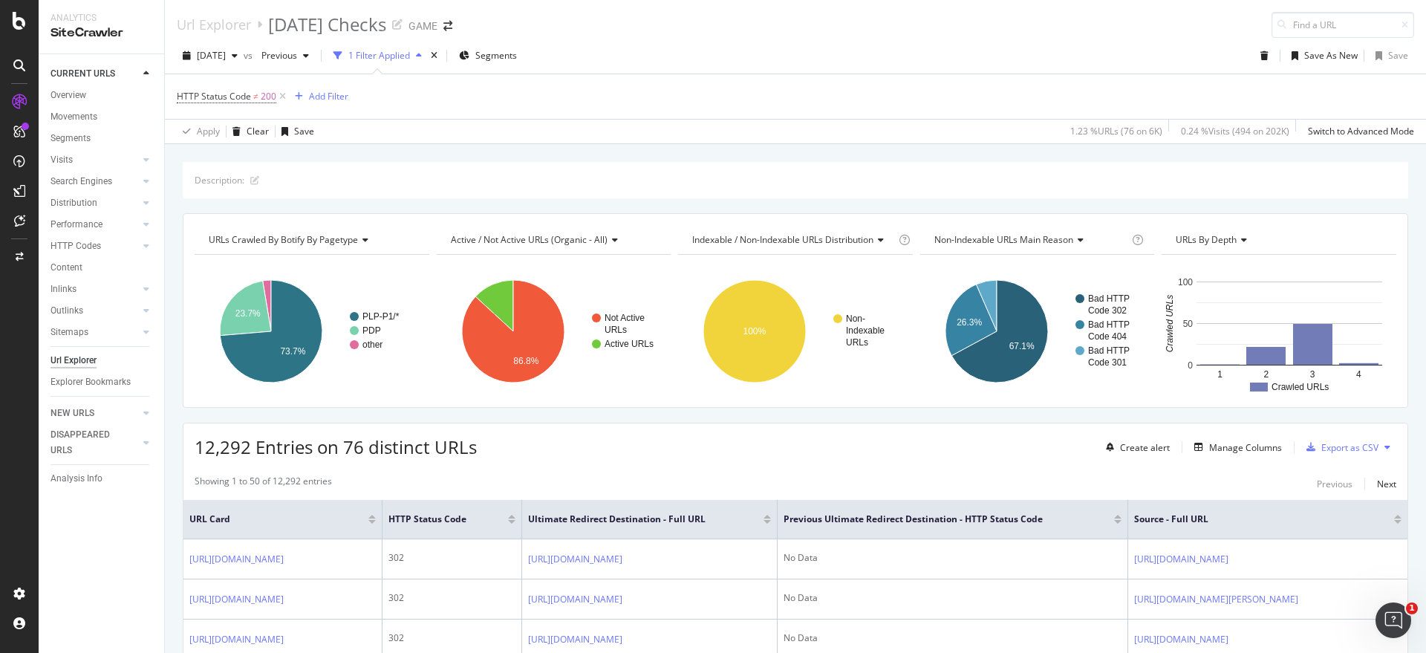
scroll to position [186, 0]
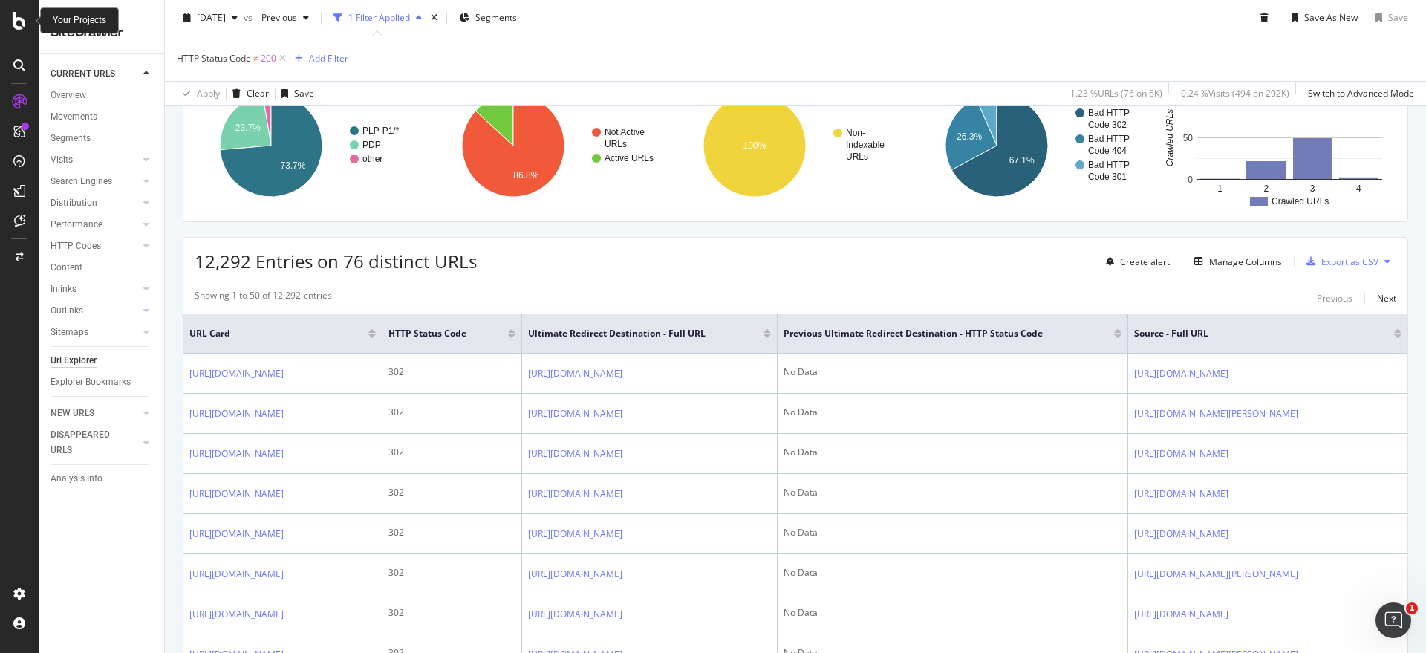
click at [19, 20] on icon at bounding box center [19, 21] width 13 height 18
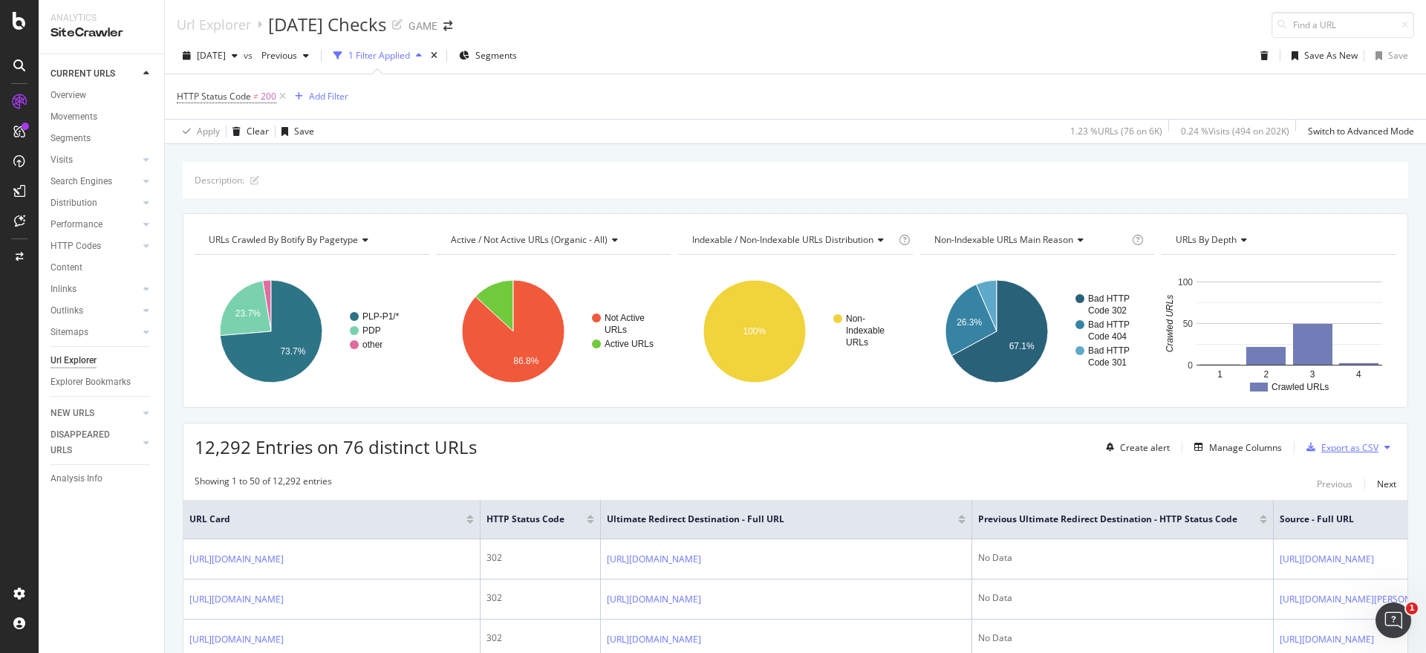
click at [1321, 447] on div "Export as CSV" at bounding box center [1349, 447] width 57 height 13
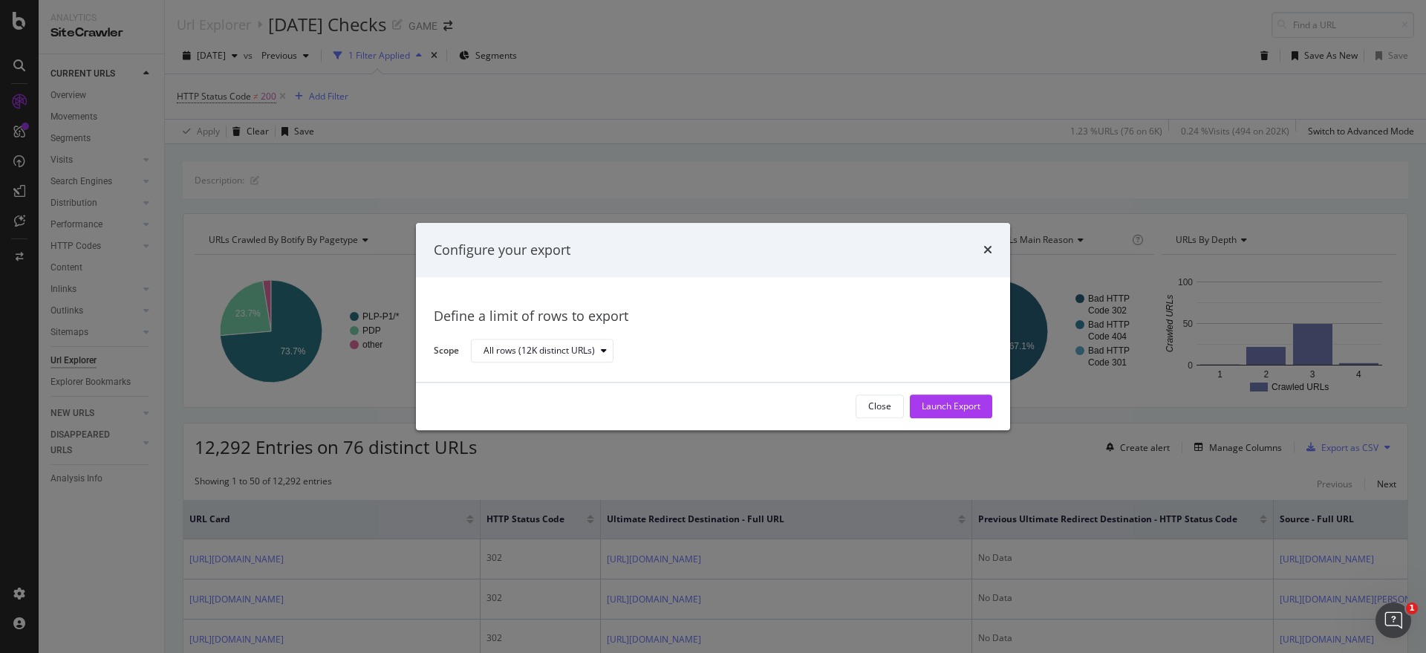
click at [960, 410] on div "Launch Export" at bounding box center [951, 406] width 59 height 13
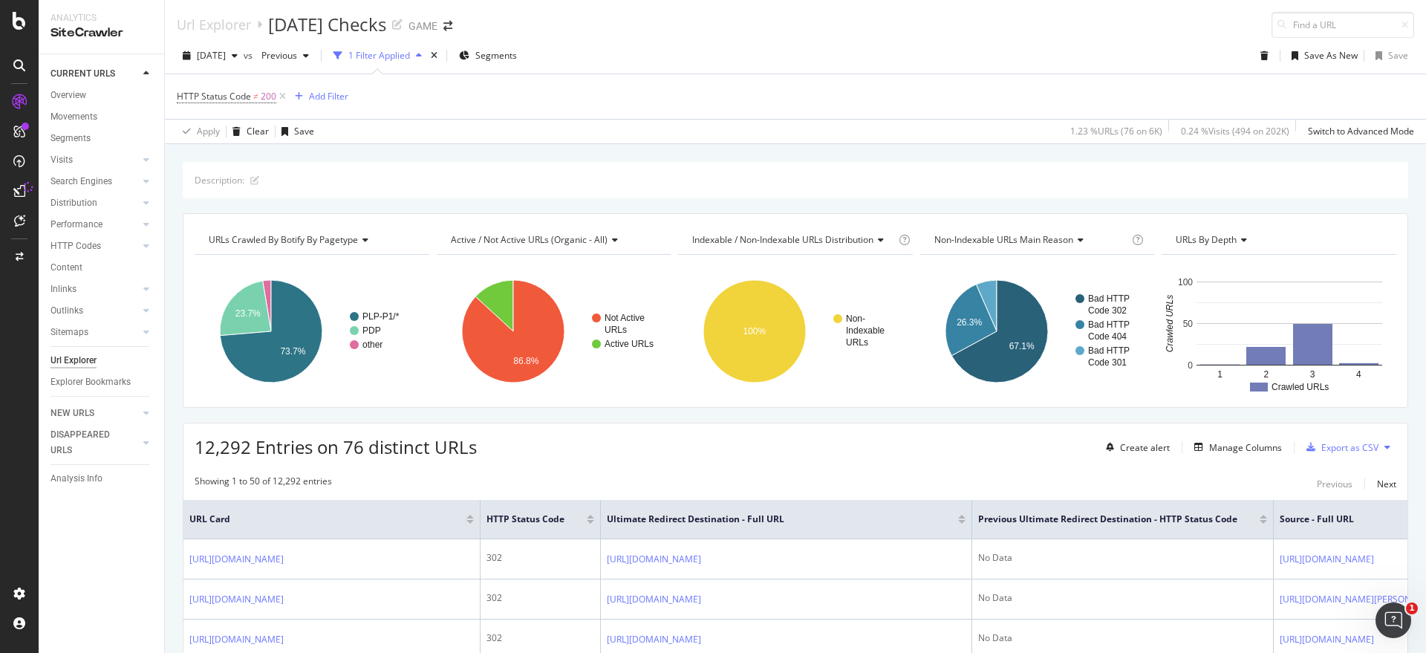
click at [114, 527] on div "CURRENT URLS Overview Movements Segments Visits Analysis Orphan URLs Search Eng…" at bounding box center [102, 353] width 126 height 599
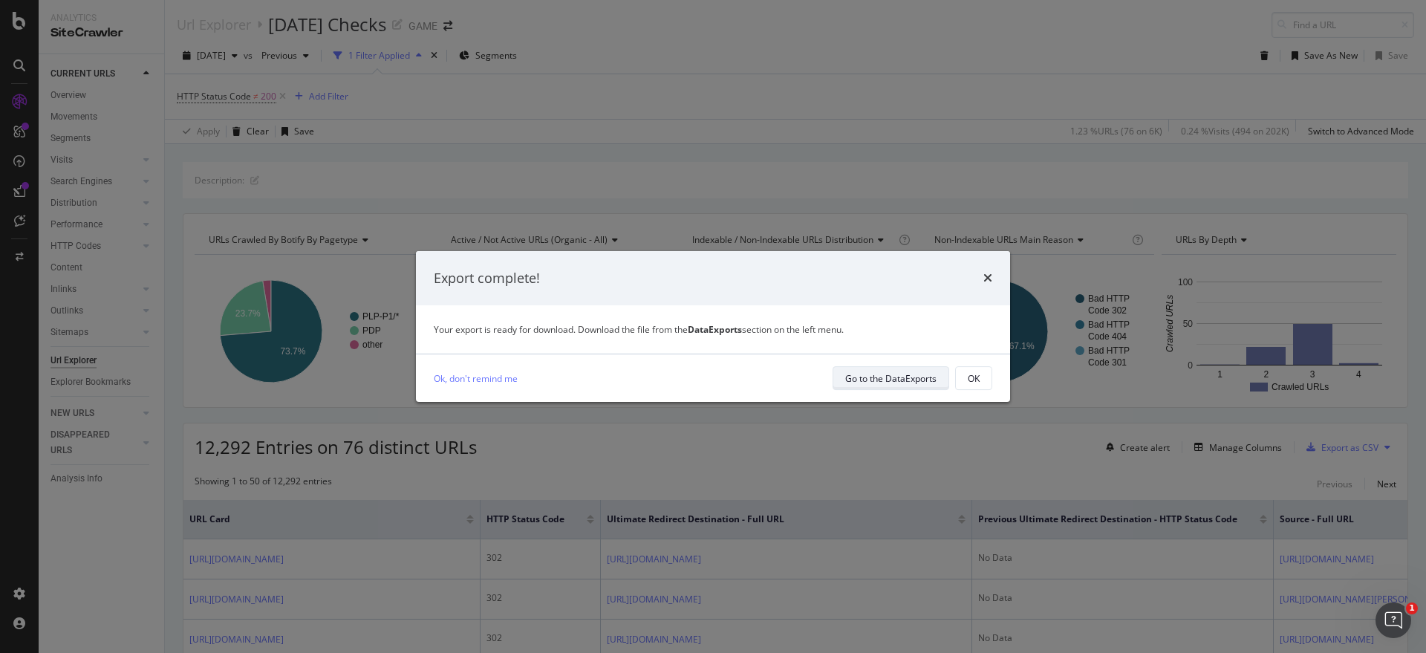
click at [898, 380] on div "Go to the DataExports" at bounding box center [890, 378] width 91 height 13
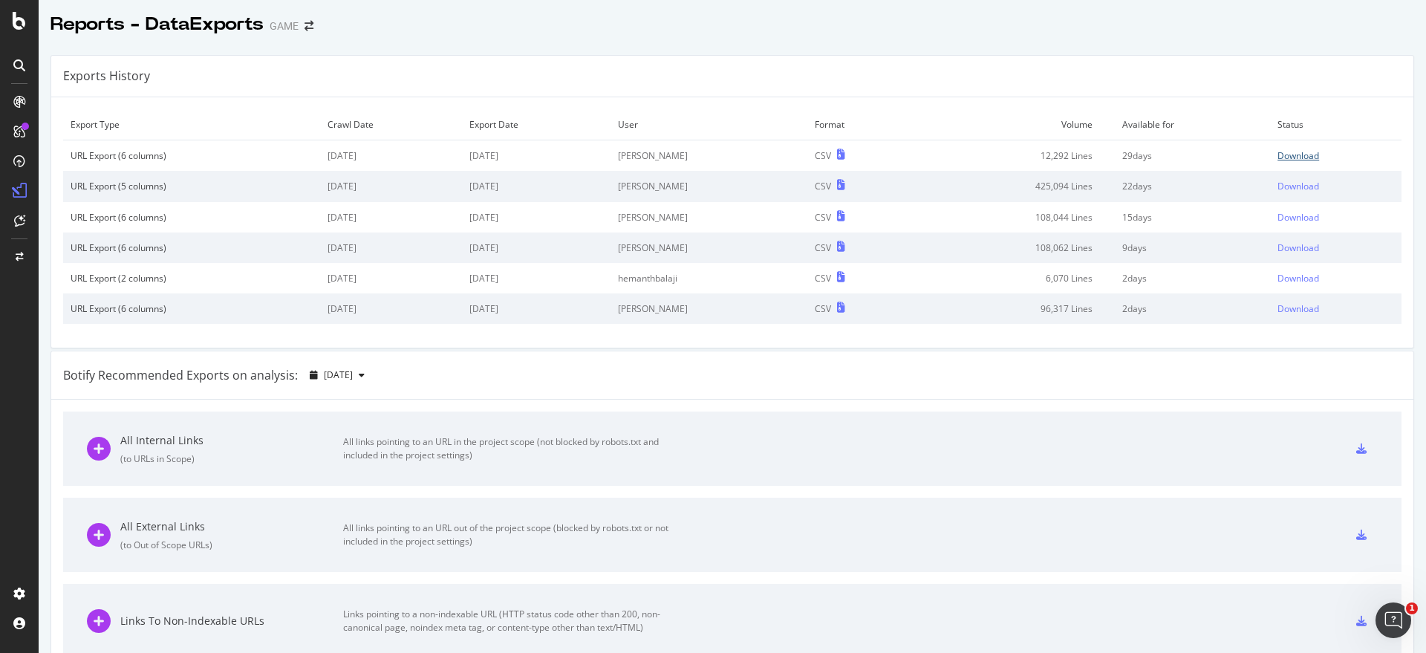
click at [1281, 158] on div "Download" at bounding box center [1299, 155] width 42 height 13
